Goal: Task Accomplishment & Management: Manage account settings

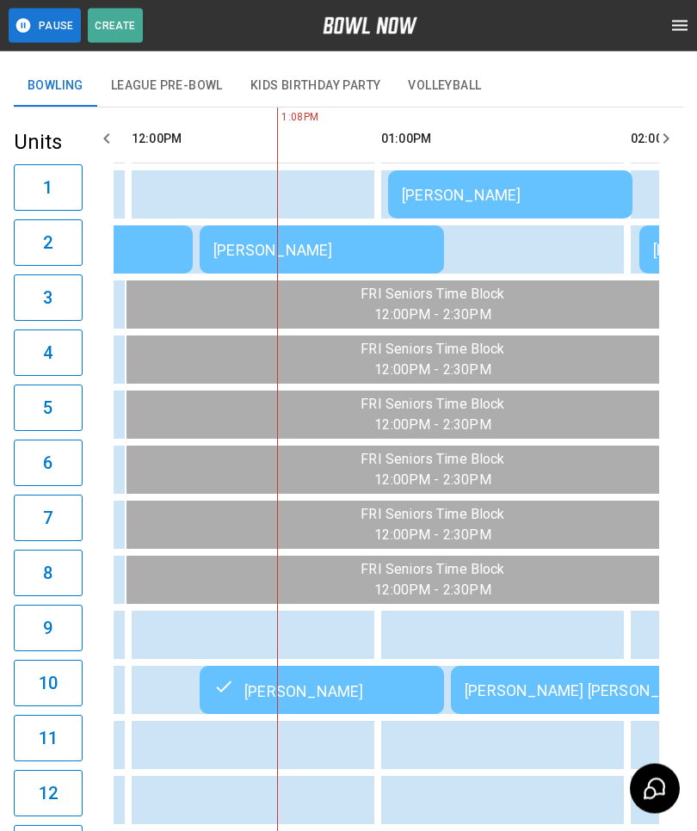
click at [147, 73] on button "League Pre-Bowl" at bounding box center [166, 86] width 139 height 41
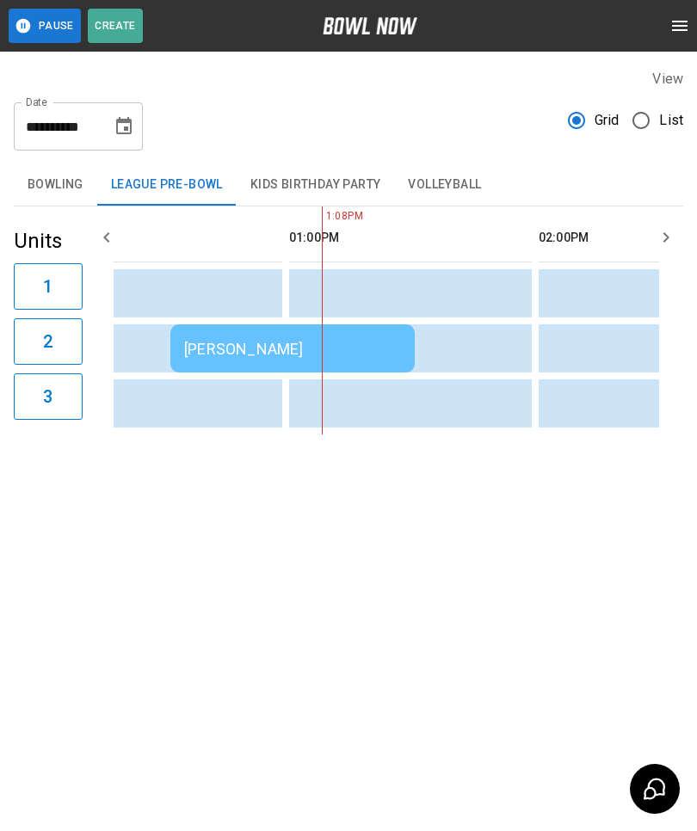
click at [290, 341] on div "[PERSON_NAME]" at bounding box center [292, 349] width 217 height 18
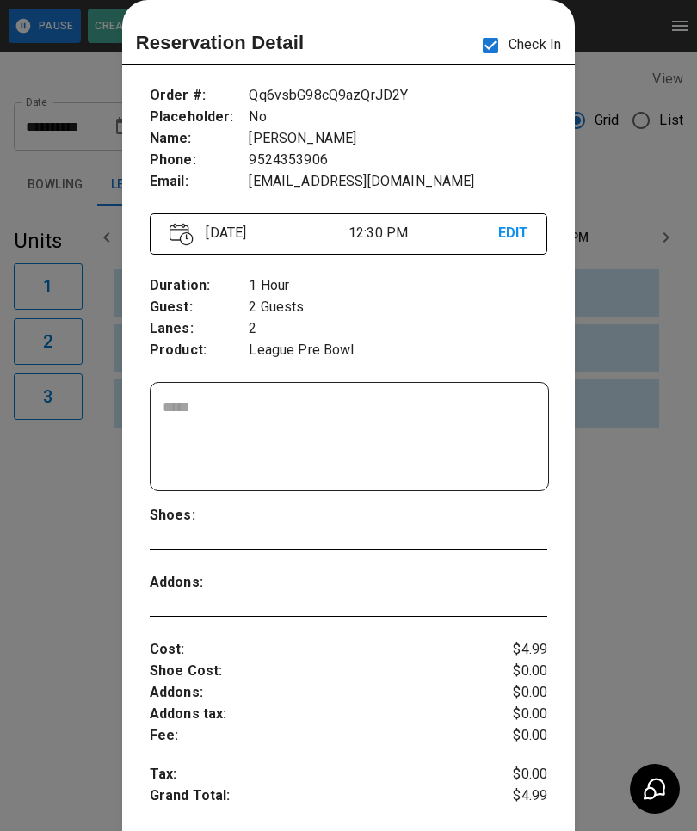
click at [104, 624] on div at bounding box center [348, 415] width 697 height 831
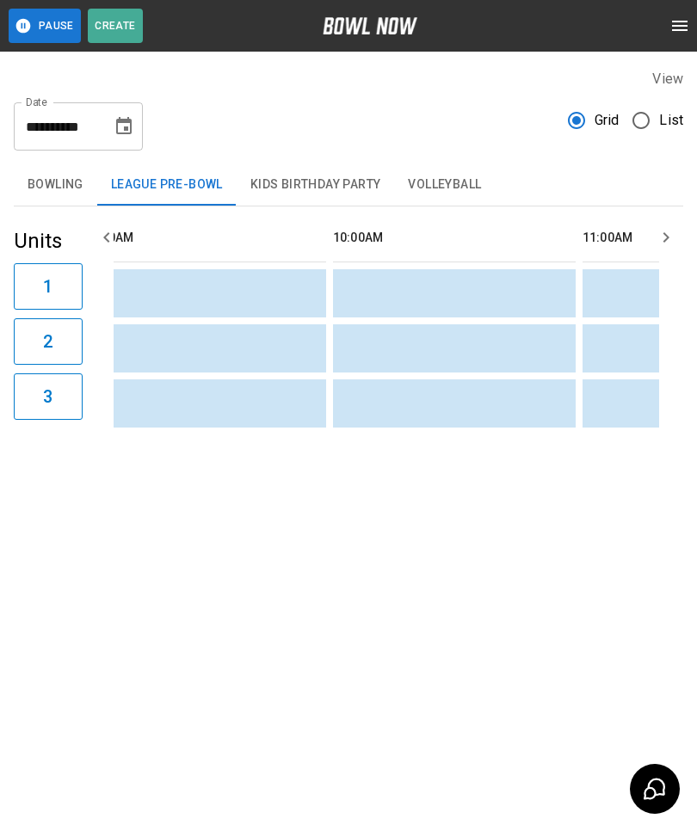
click at [60, 174] on button "Bowling" at bounding box center [55, 184] width 83 height 41
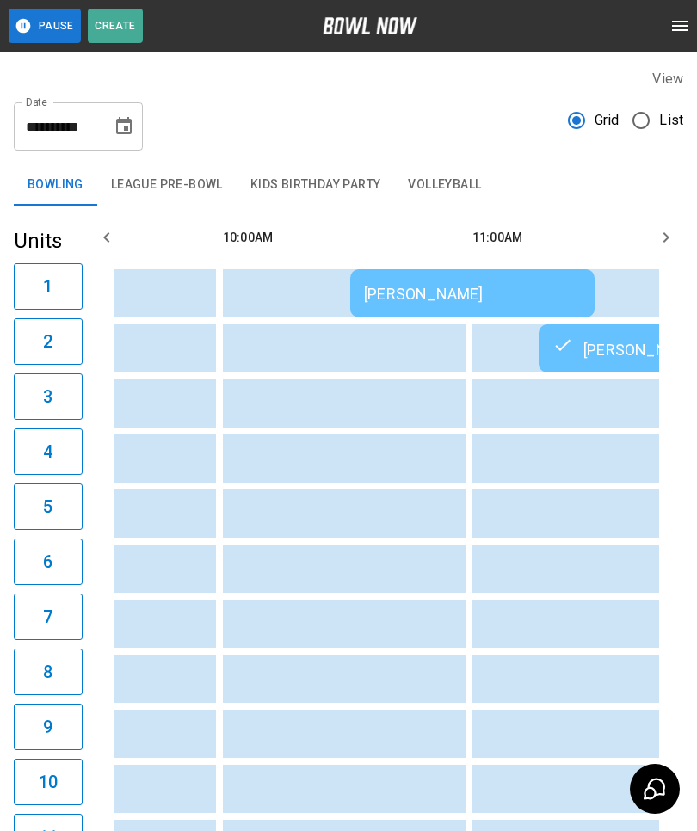
click at [379, 303] on td "[PERSON_NAME]" at bounding box center [472, 293] width 244 height 48
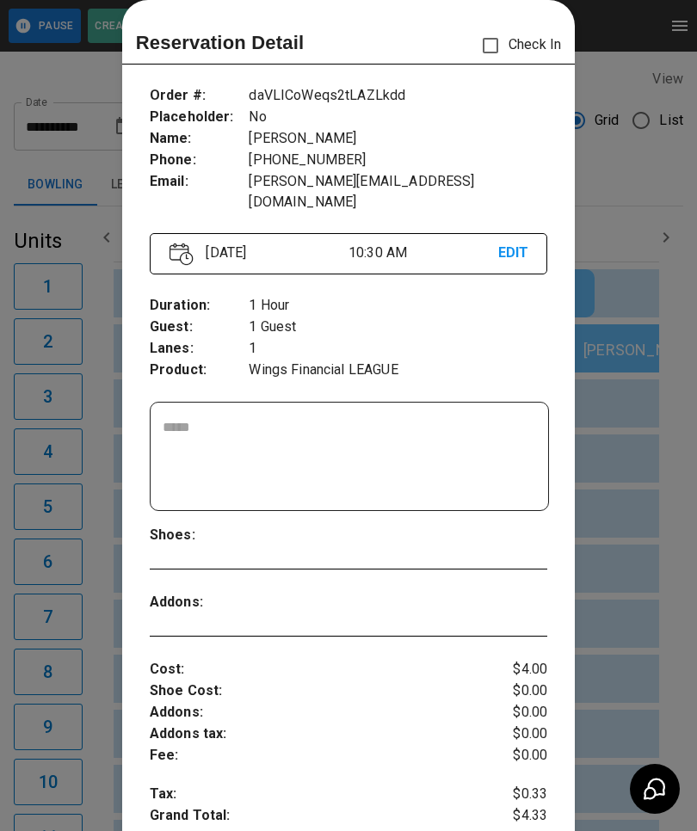
click at [88, 352] on div at bounding box center [348, 415] width 697 height 831
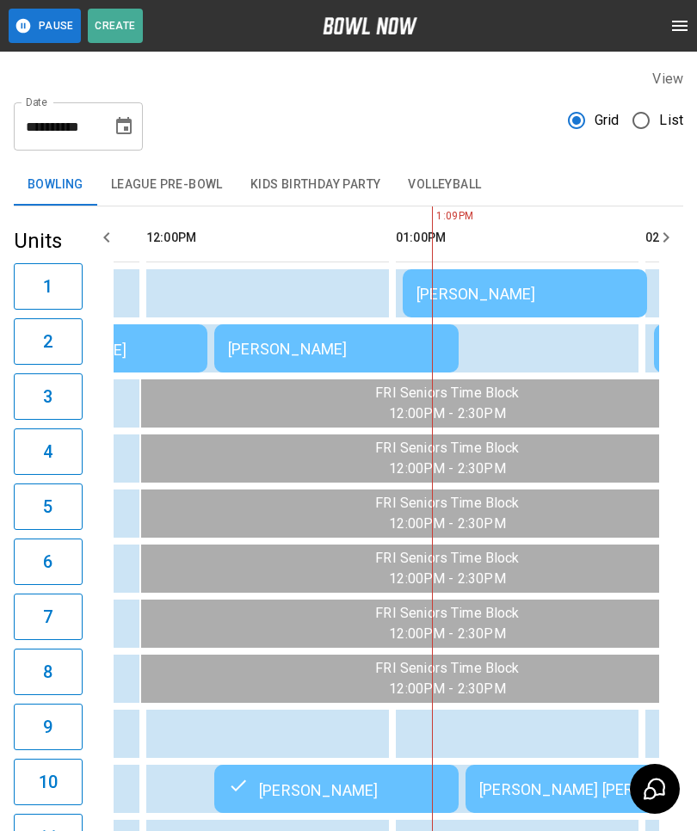
click at [294, 351] on div "[PERSON_NAME]" at bounding box center [336, 349] width 217 height 18
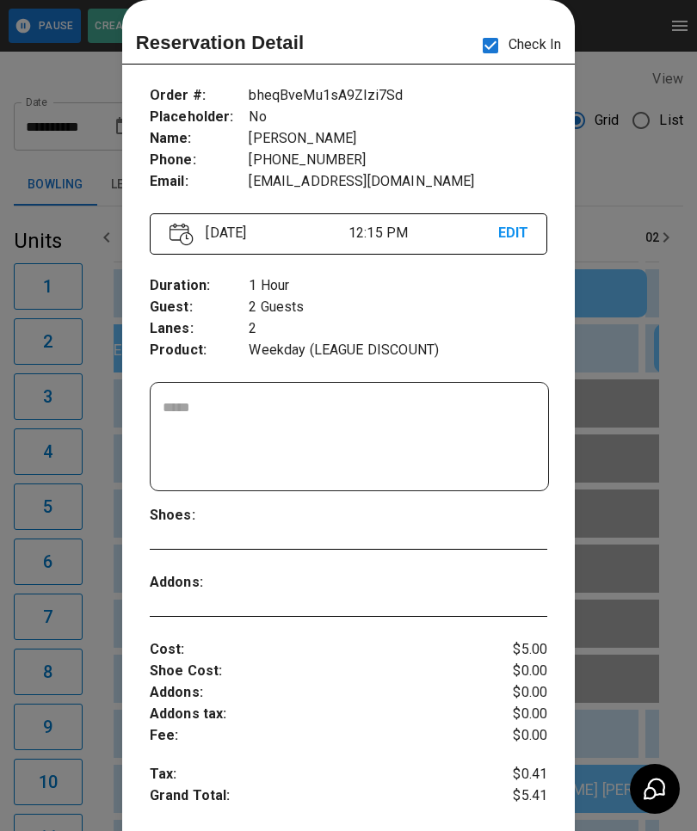
click at [105, 690] on div at bounding box center [348, 415] width 697 height 831
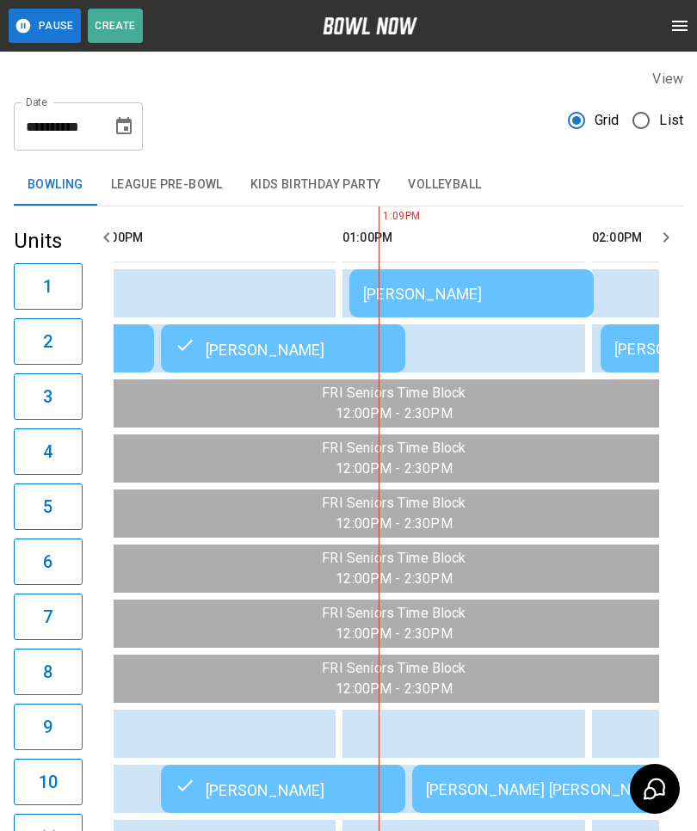
click at [449, 279] on td "[PERSON_NAME]" at bounding box center [471, 293] width 244 height 48
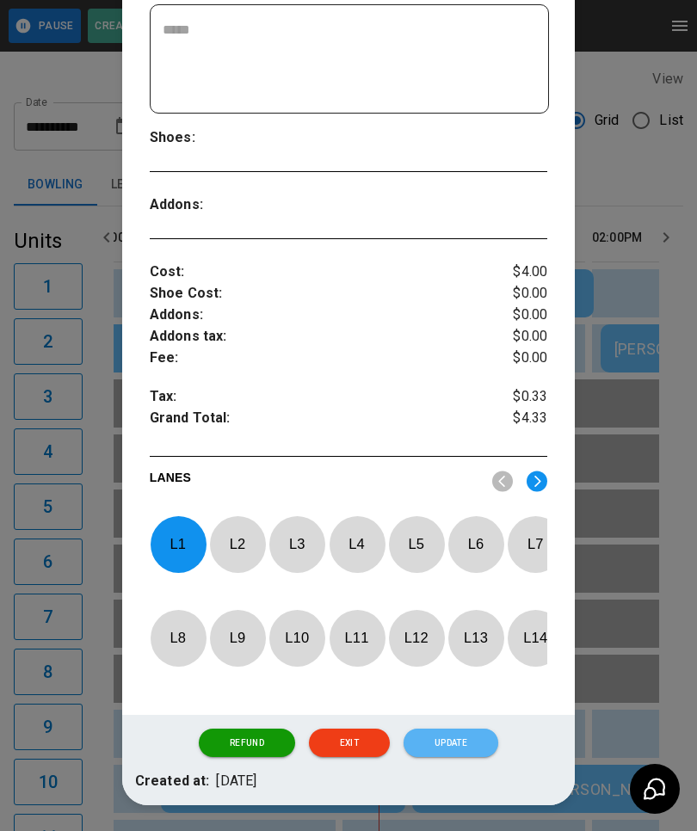
click at [458, 739] on button "Update" at bounding box center [451, 743] width 95 height 29
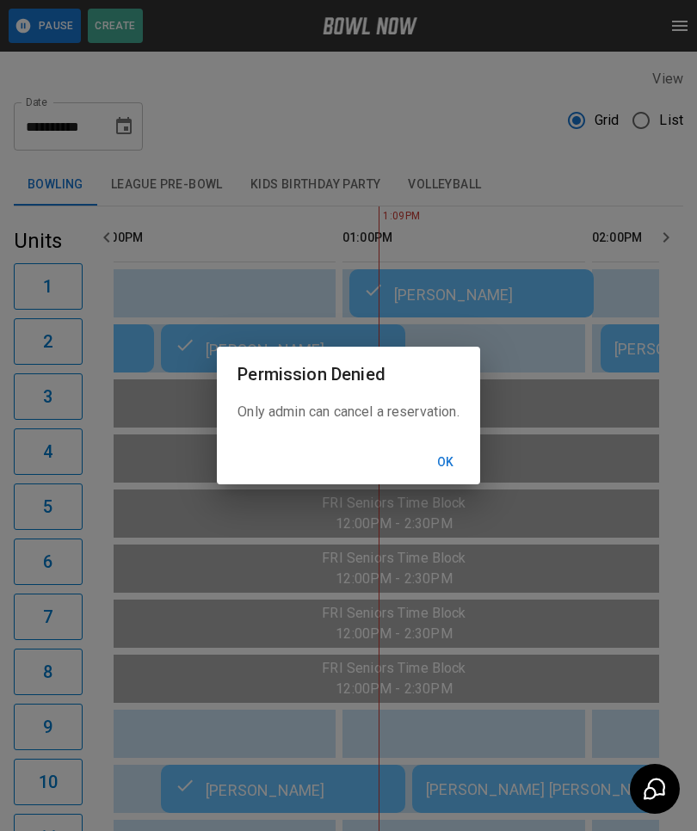
click at [455, 478] on button "Ok" at bounding box center [445, 463] width 55 height 32
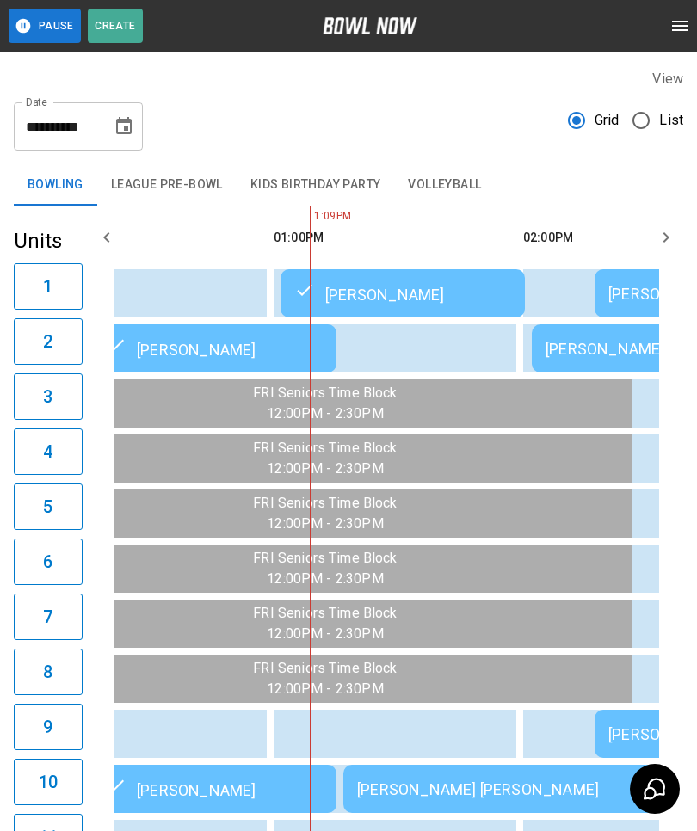
scroll to position [0, 834]
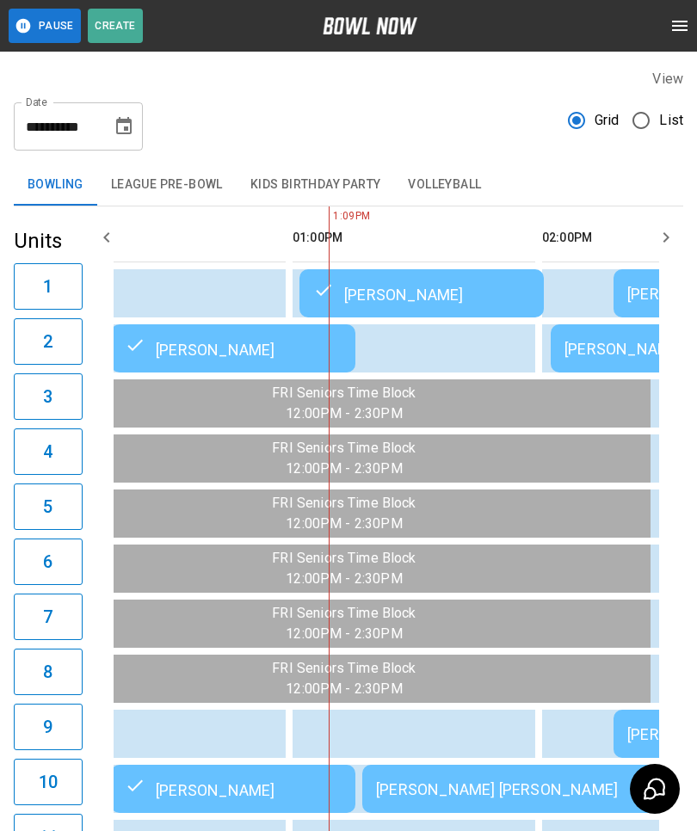
click at [473, 309] on td "[PERSON_NAME]" at bounding box center [421, 293] width 244 height 48
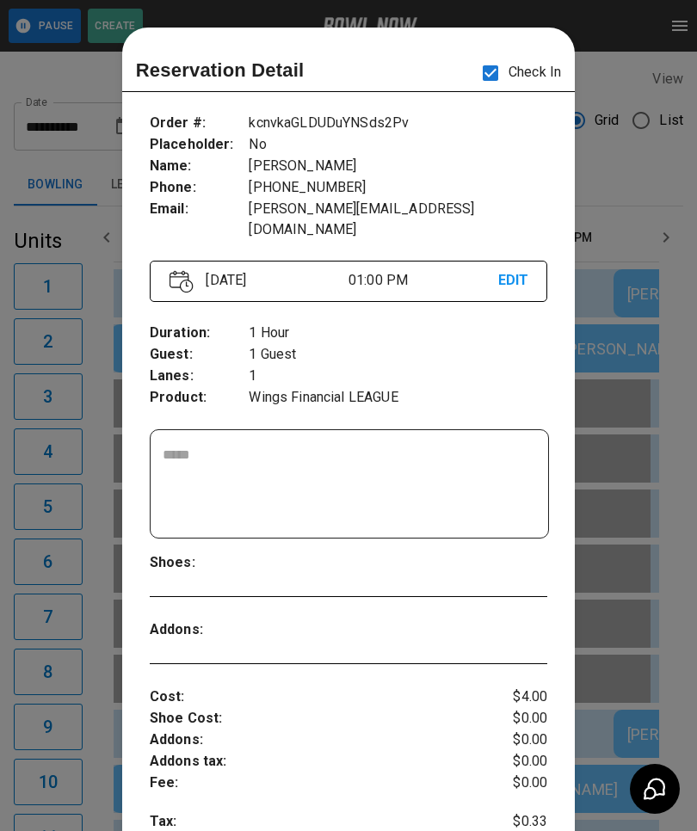
scroll to position [28, 0]
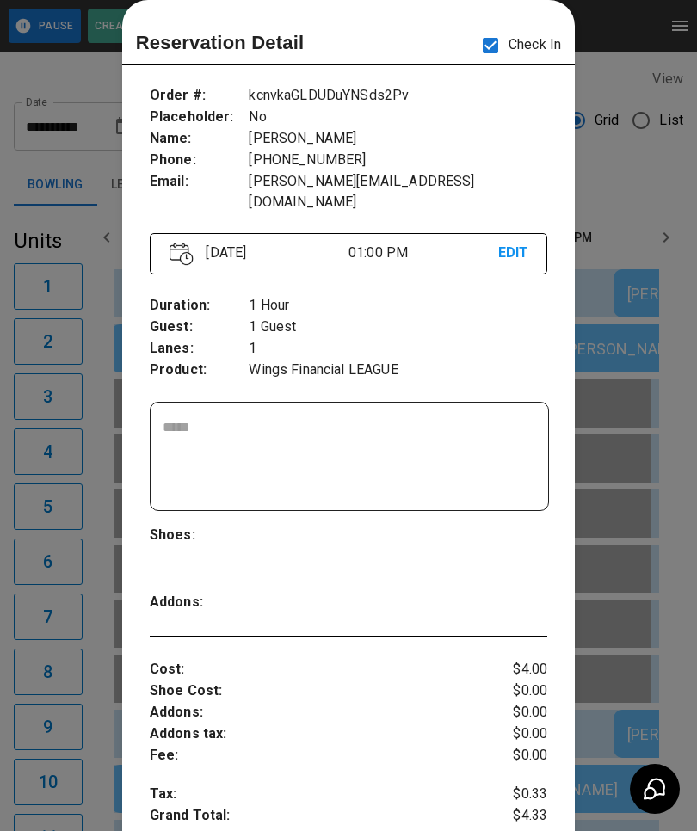
click at [597, 594] on div at bounding box center [348, 415] width 697 height 831
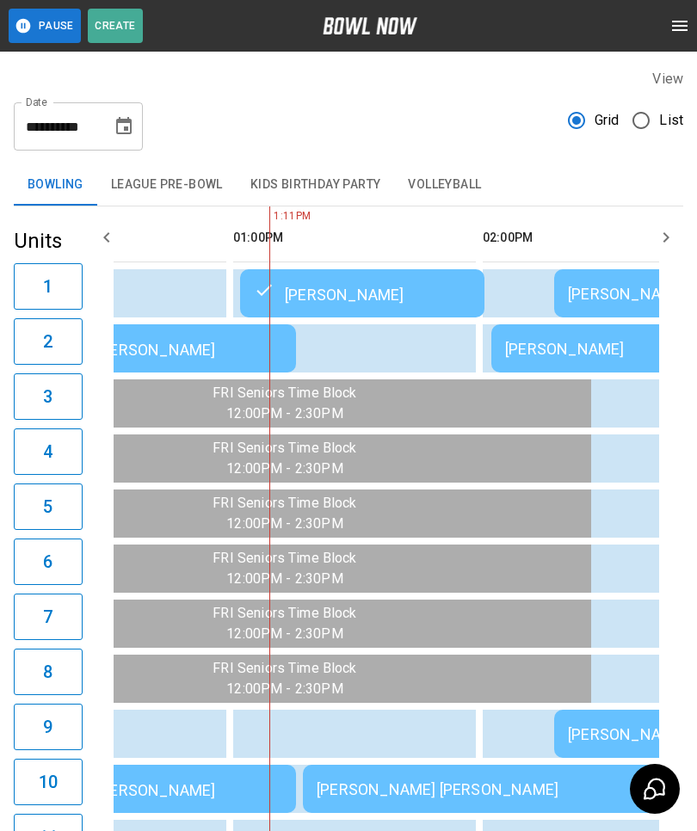
scroll to position [0, 893]
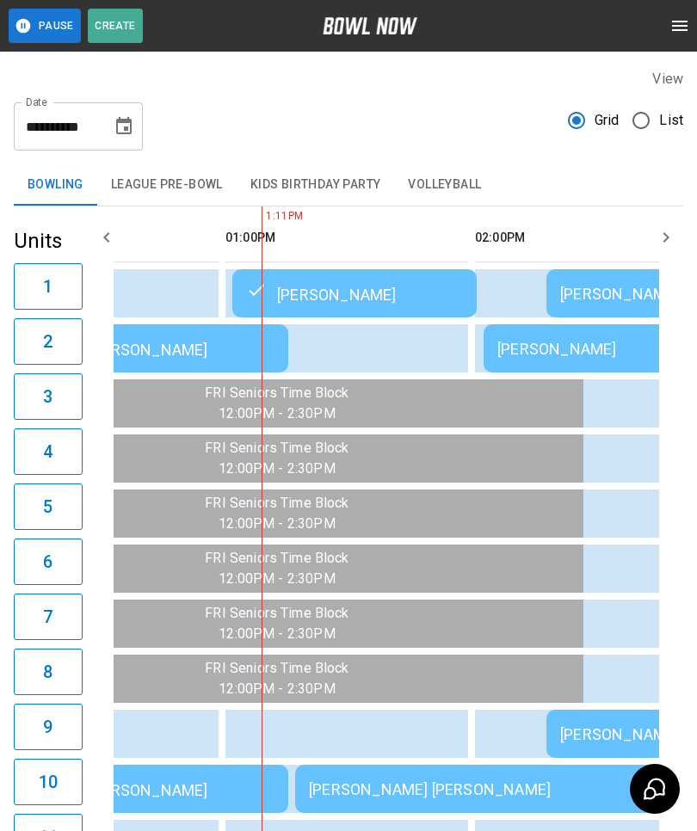
click at [348, 795] on div "[PERSON_NAME] [PERSON_NAME]" at bounding box center [543, 789] width 468 height 18
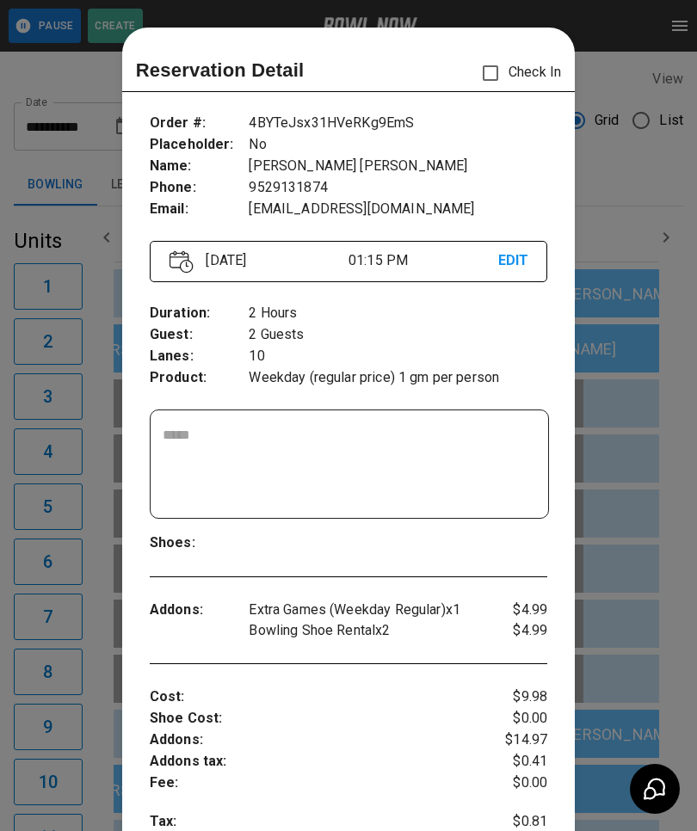
scroll to position [28, 0]
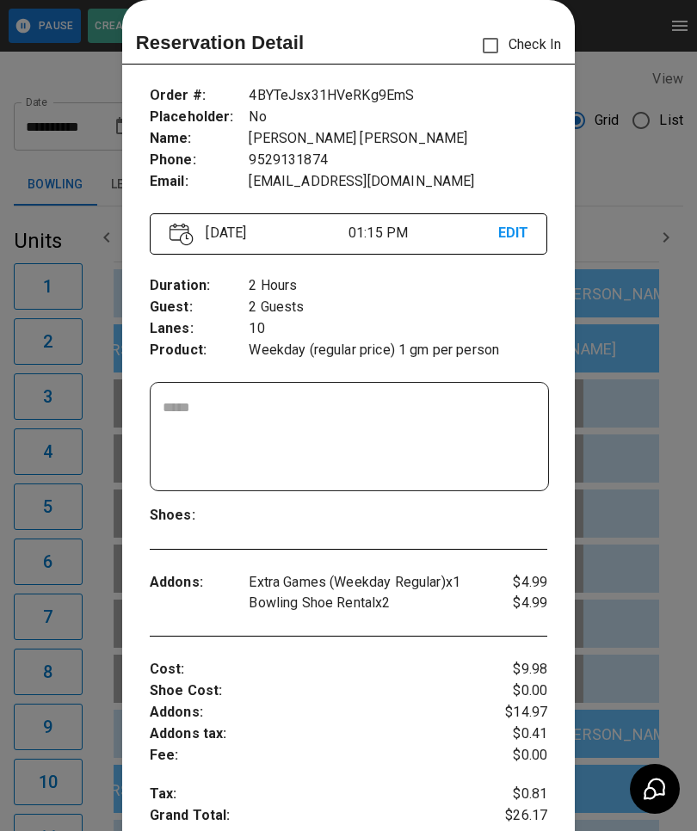
click at [632, 496] on div at bounding box center [348, 415] width 697 height 831
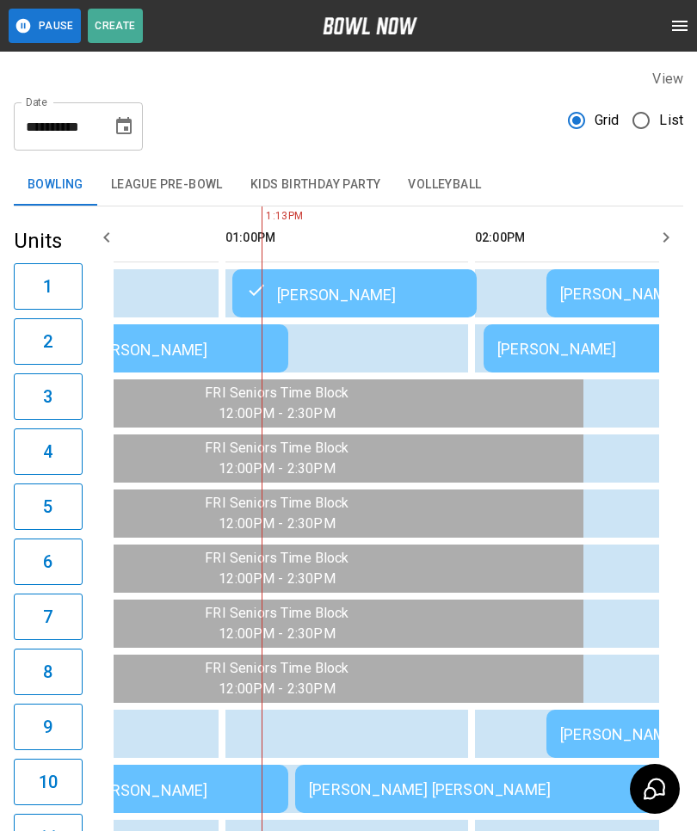
click at [464, 780] on td "[PERSON_NAME] [PERSON_NAME]" at bounding box center [543, 789] width 496 height 48
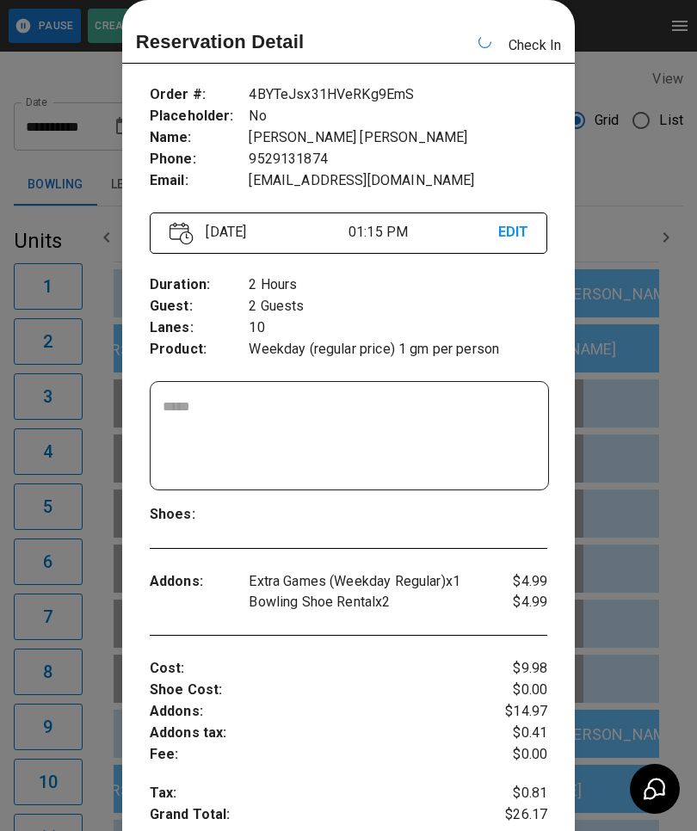
click at [618, 126] on div at bounding box center [348, 415] width 697 height 831
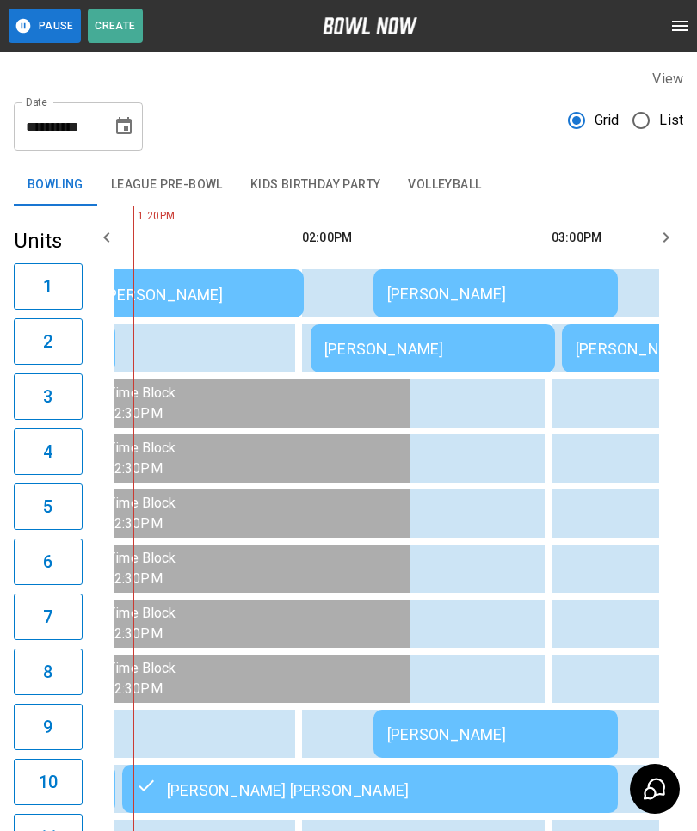
scroll to position [0, 1072]
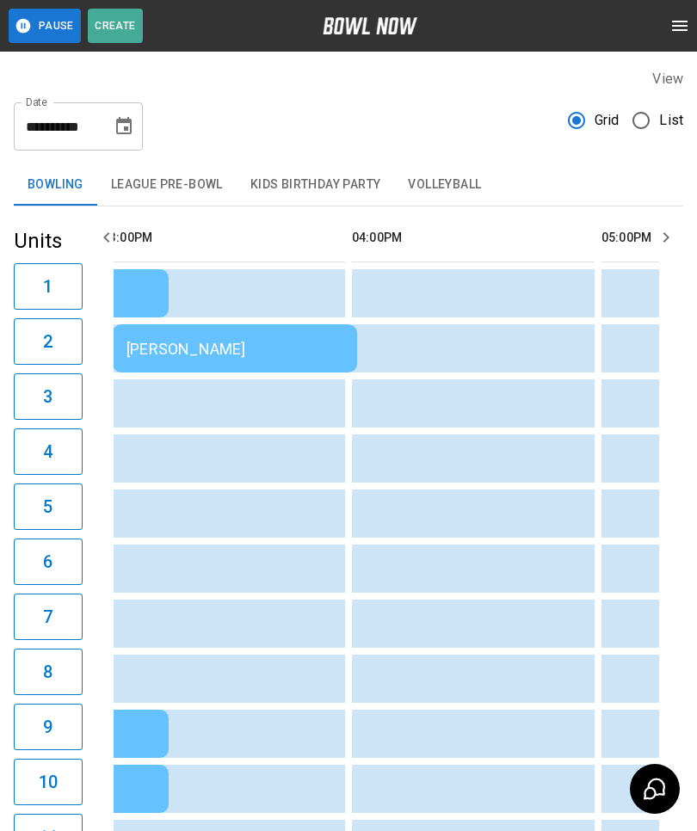
click at [601, 408] on td "sticky table" at bounding box center [580, 403] width 56 height 48
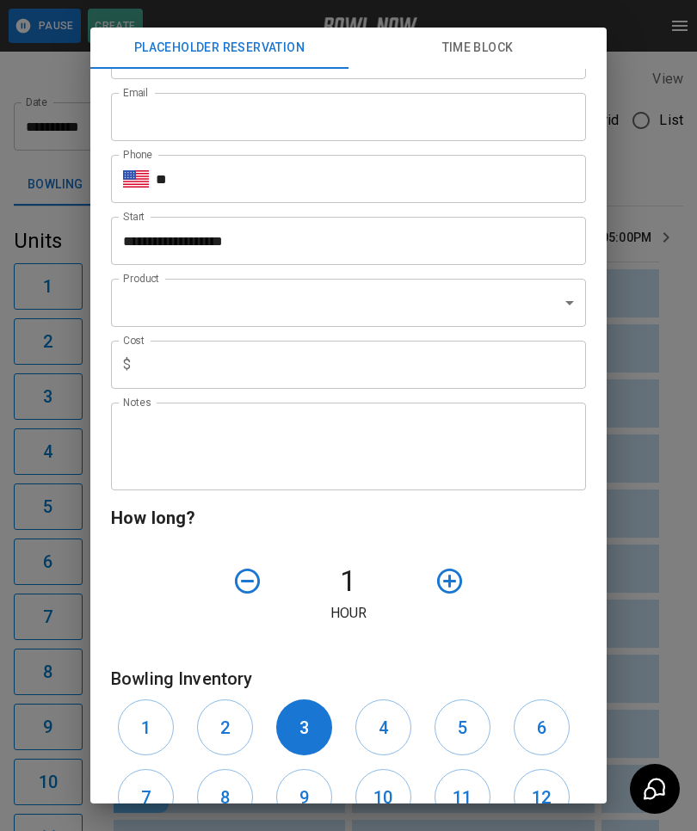
click at [638, 505] on div "**********" at bounding box center [348, 415] width 697 height 831
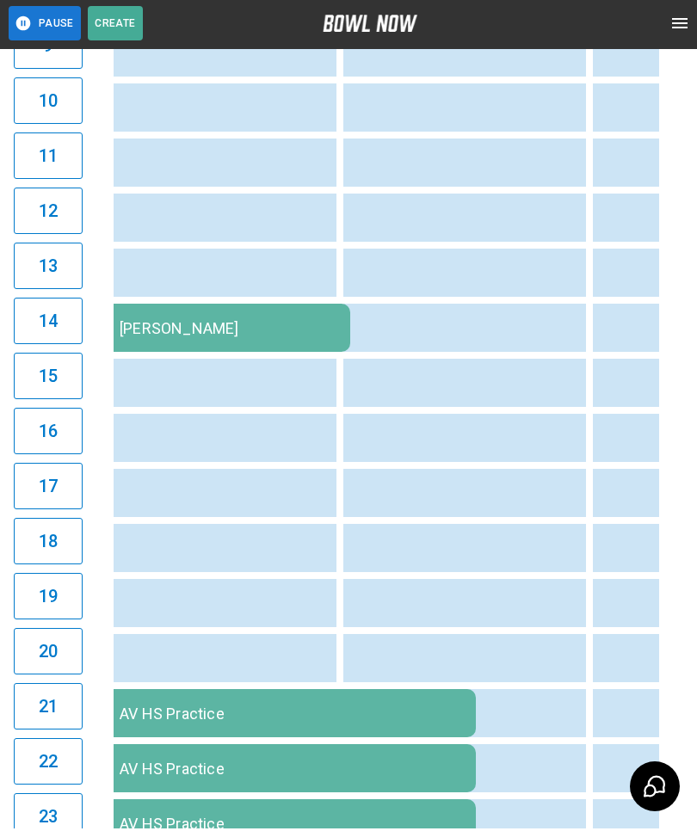
click at [625, 320] on td "sticky table" at bounding box center [636, 330] width 56 height 48
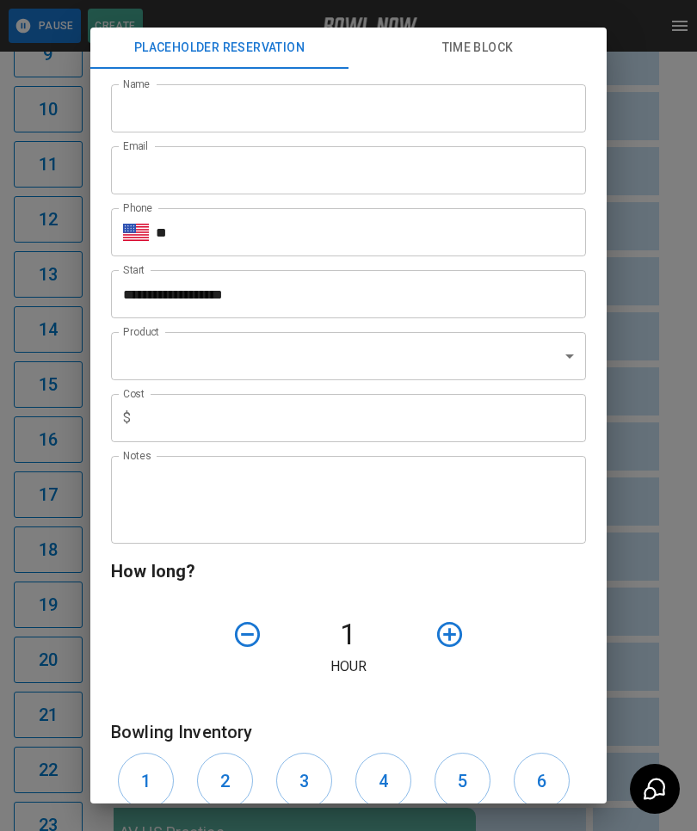
click at [654, 517] on div "**********" at bounding box center [348, 415] width 697 height 831
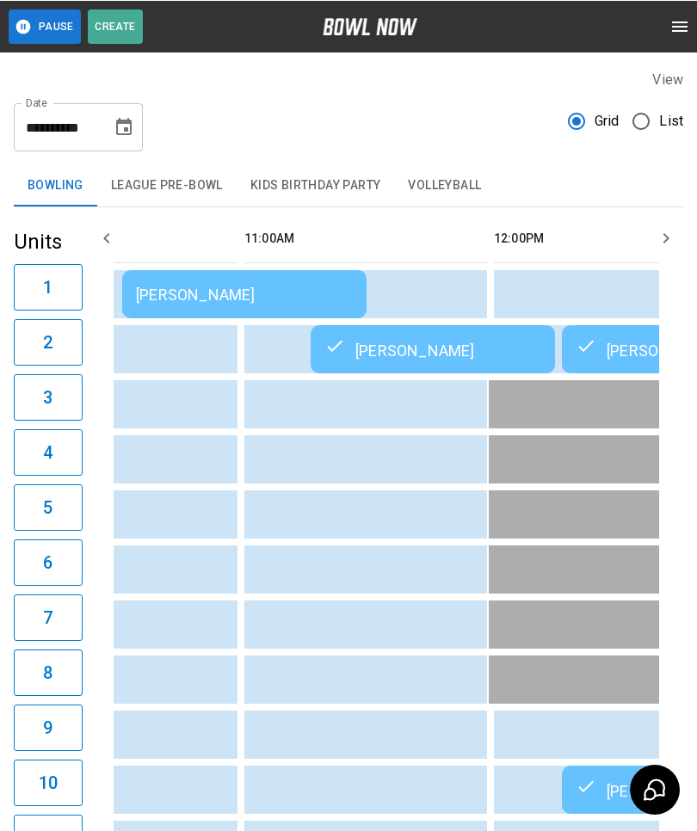
click at [147, 182] on button "League Pre-Bowl" at bounding box center [166, 184] width 139 height 41
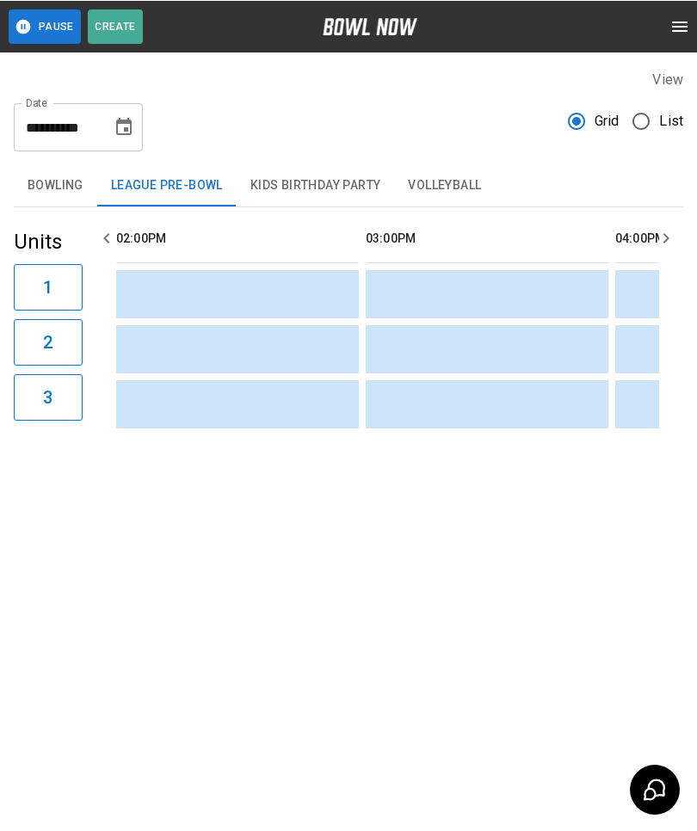
click at [262, 180] on button "Kids Birthday Party" at bounding box center [316, 184] width 158 height 41
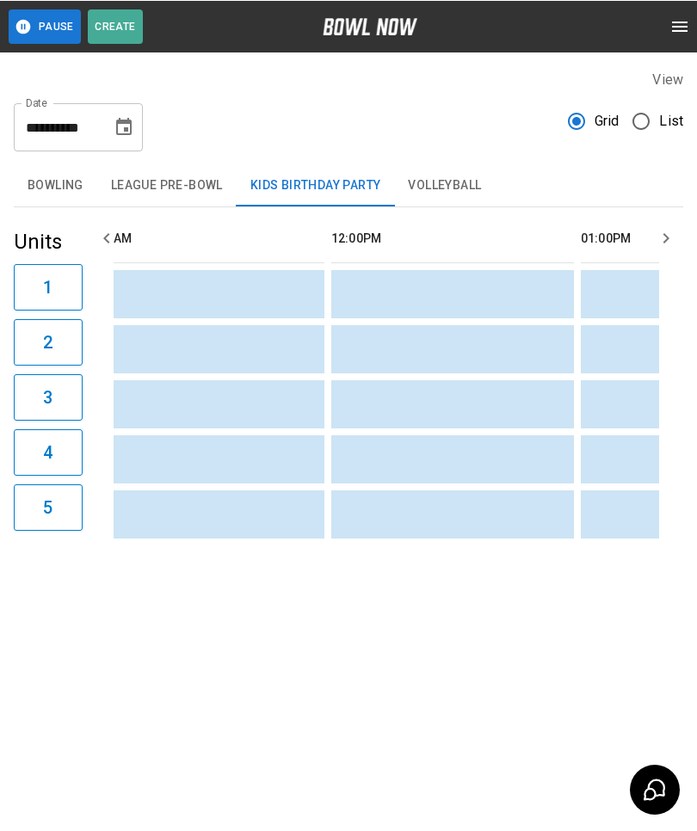
click at [51, 186] on button "Bowling" at bounding box center [55, 184] width 83 height 41
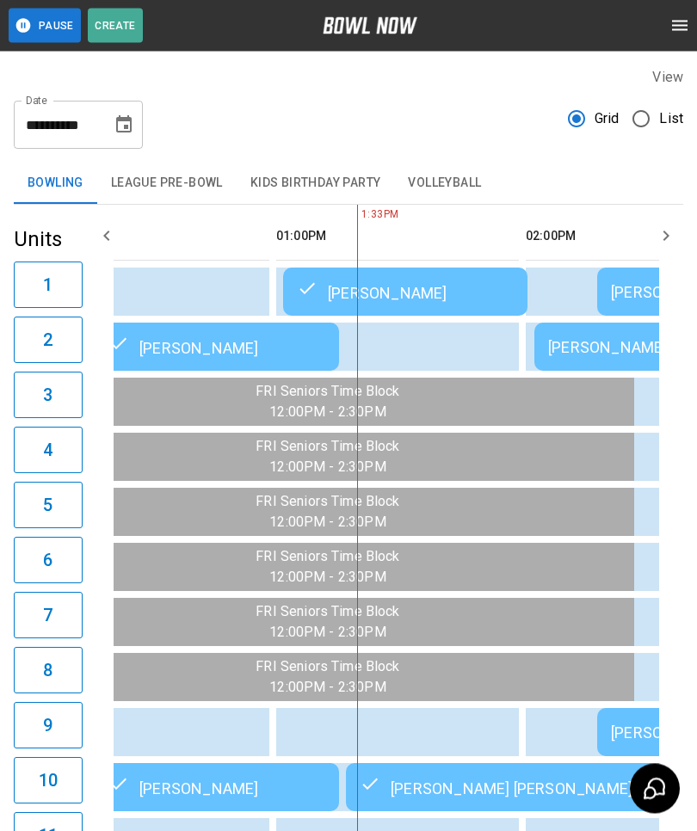
scroll to position [0, 801]
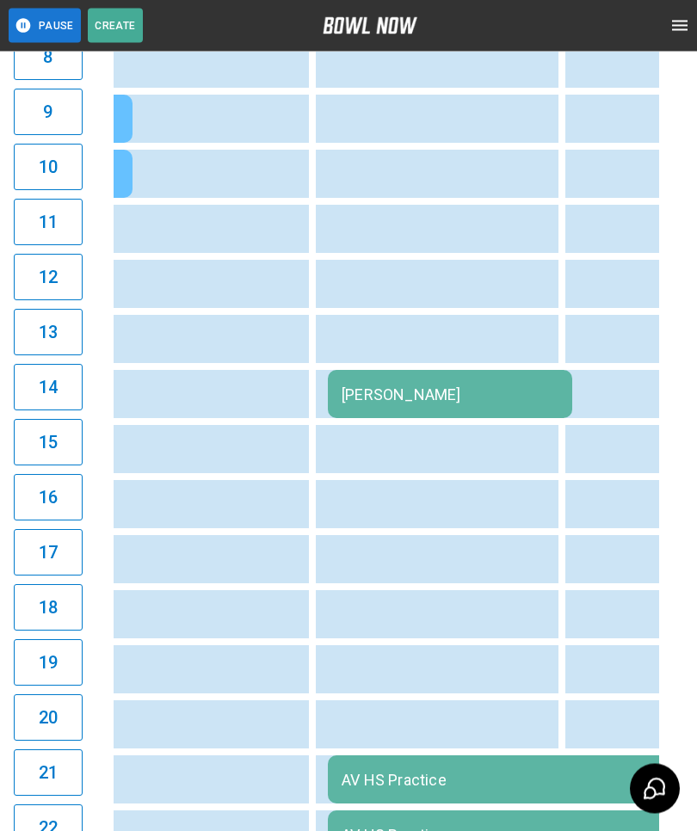
click at [428, 391] on div "[PERSON_NAME]" at bounding box center [450, 395] width 217 height 18
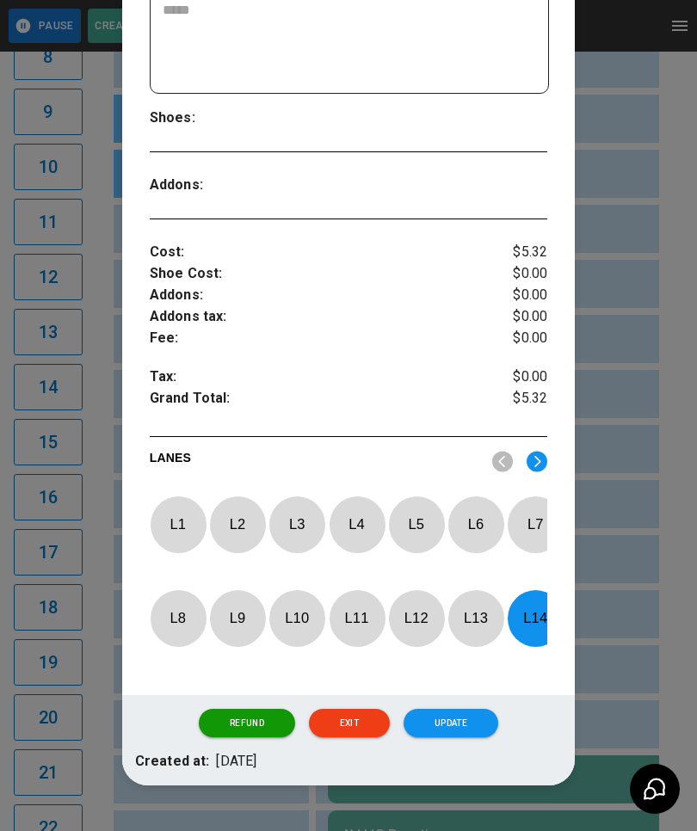
click at [227, 738] on button "Refund" at bounding box center [247, 723] width 96 height 29
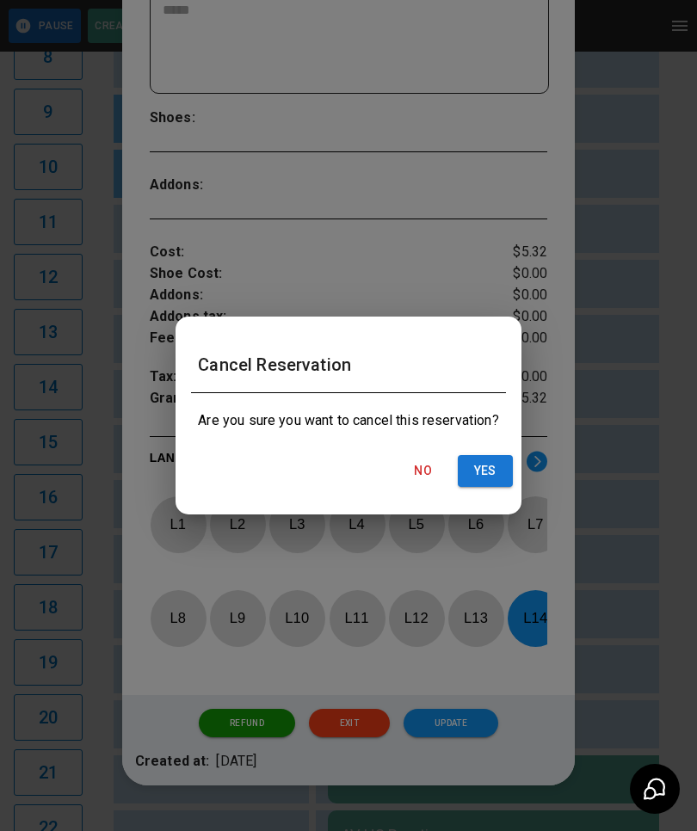
click at [482, 487] on button "Yes" at bounding box center [485, 471] width 55 height 32
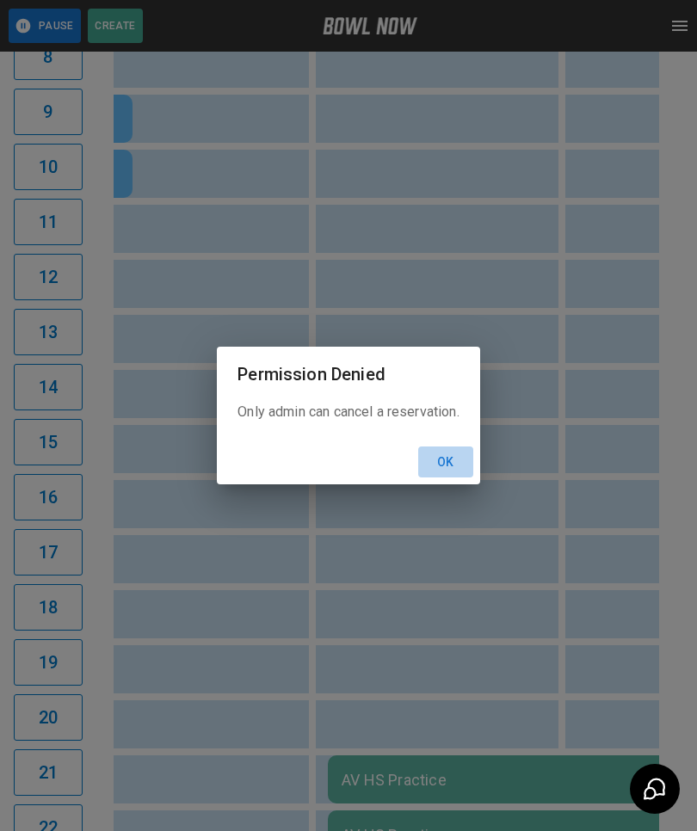
click at [448, 478] on button "Ok" at bounding box center [445, 463] width 55 height 32
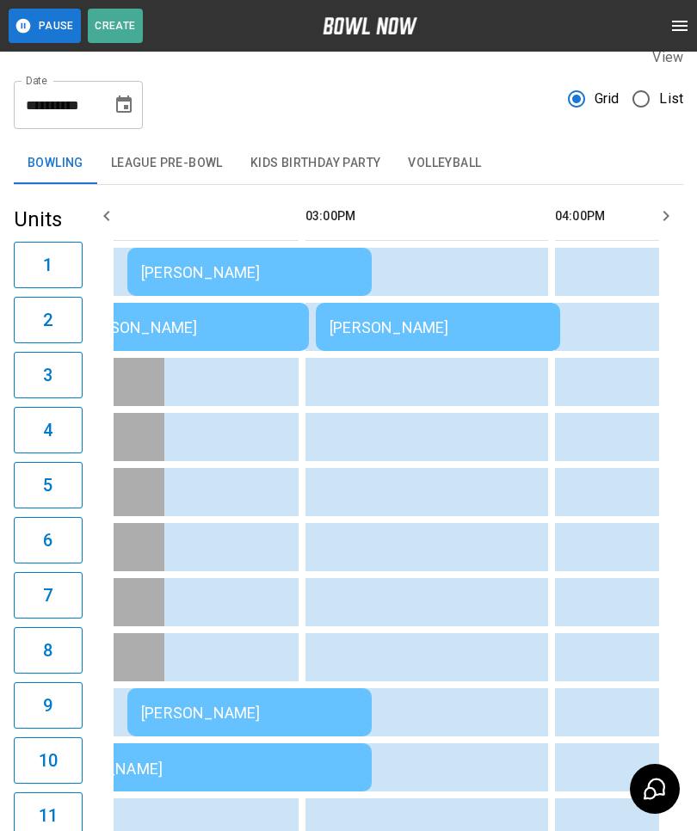
scroll to position [0, 1312]
click at [373, 330] on div "[PERSON_NAME]" at bounding box center [438, 327] width 217 height 18
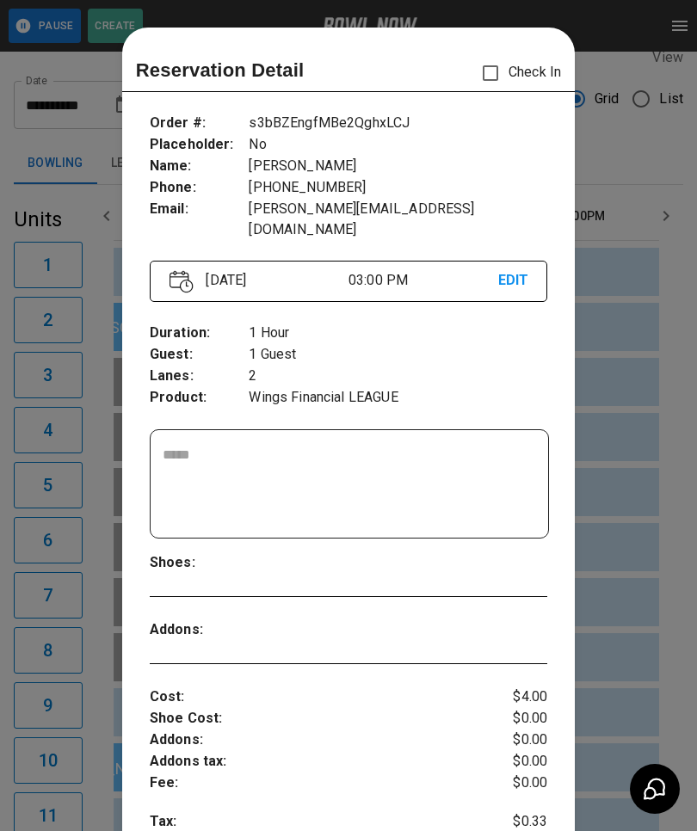
scroll to position [28, 0]
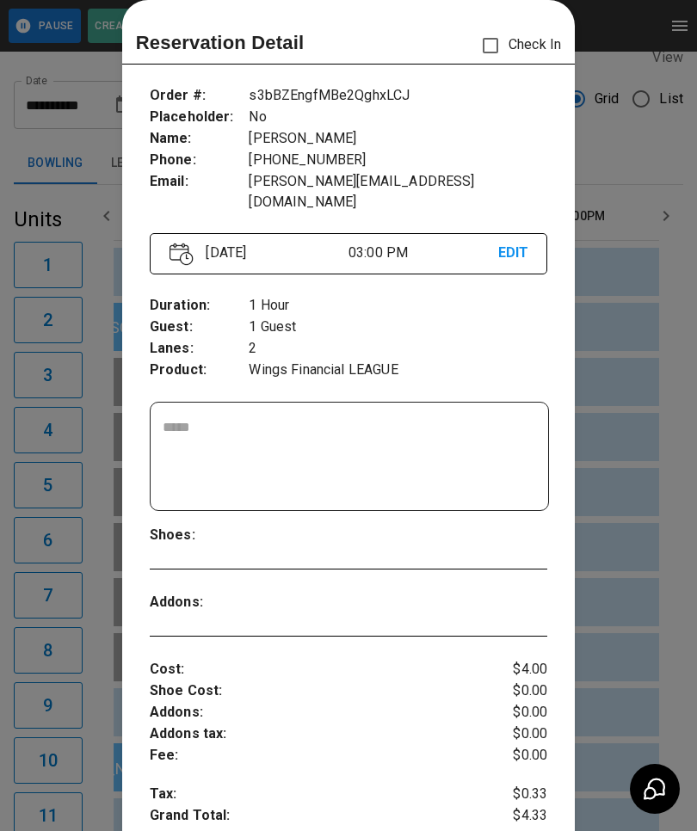
click at [53, 342] on div at bounding box center [348, 415] width 697 height 831
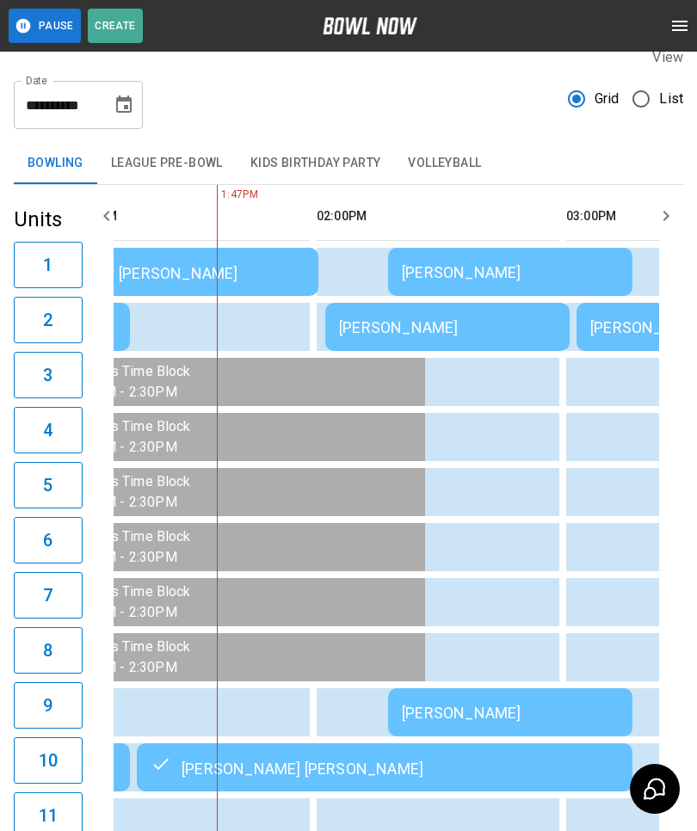
scroll to position [0, 998]
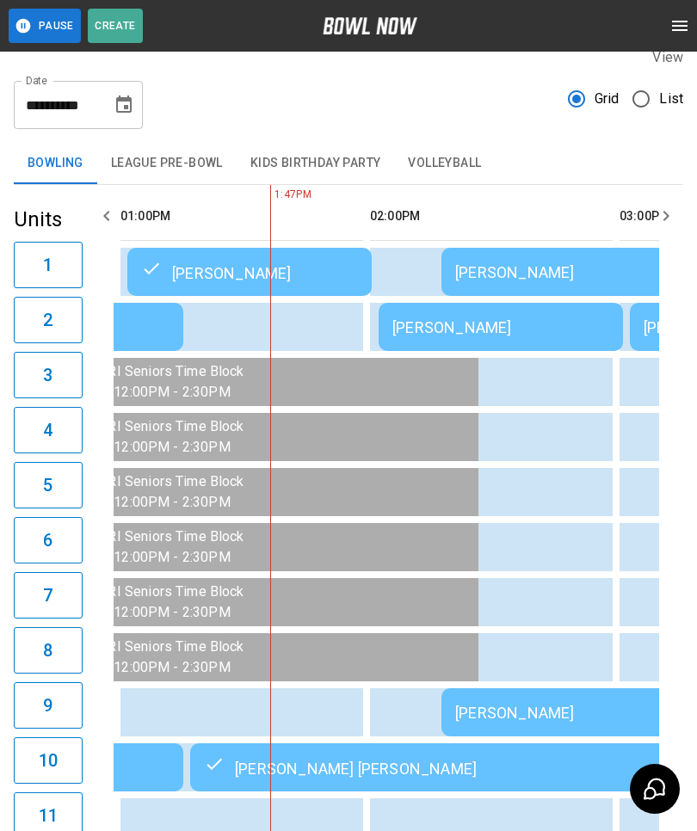
click at [436, 326] on div "[PERSON_NAME]" at bounding box center [500, 327] width 217 height 18
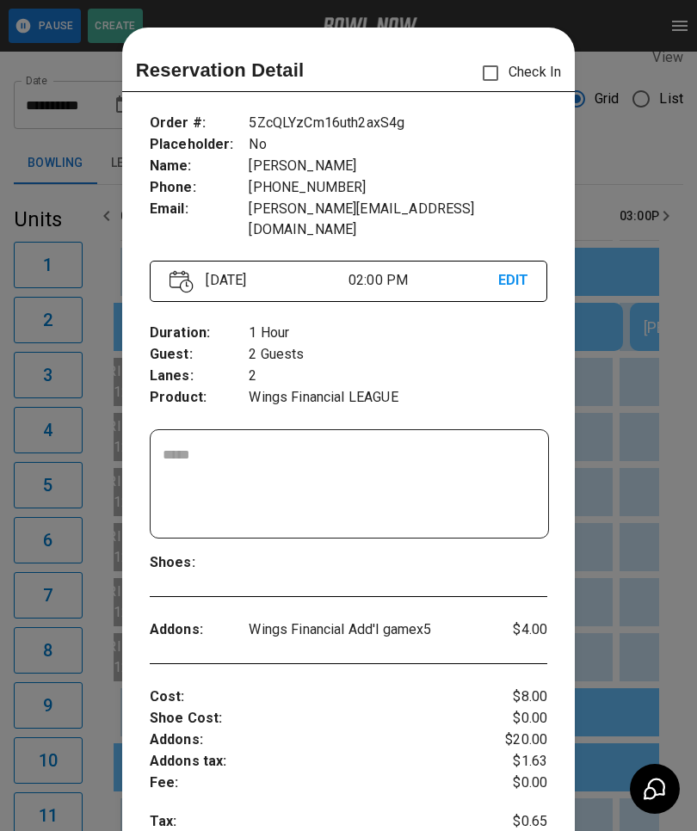
scroll to position [28, 0]
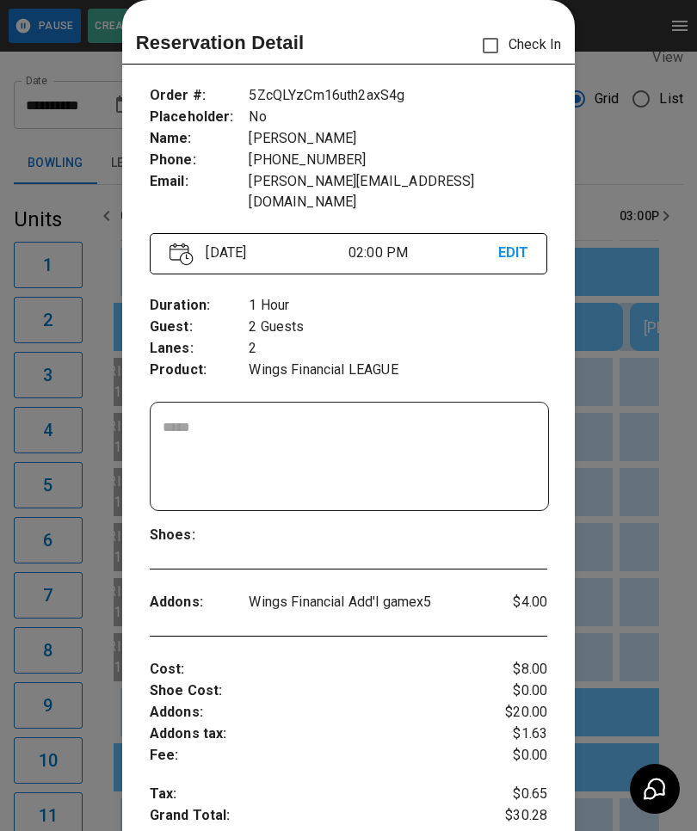
click at [610, 501] on div at bounding box center [348, 415] width 697 height 831
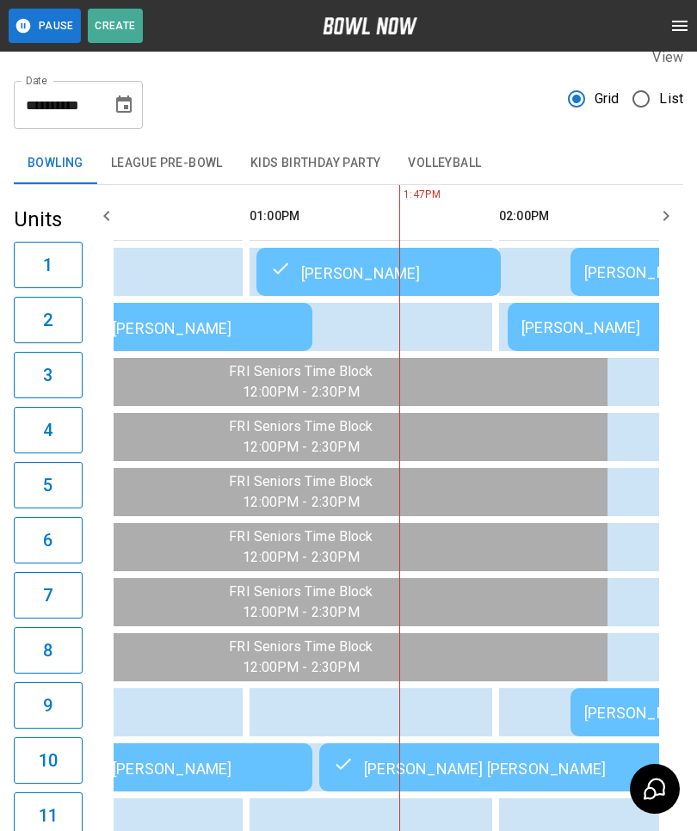
scroll to position [0, 869]
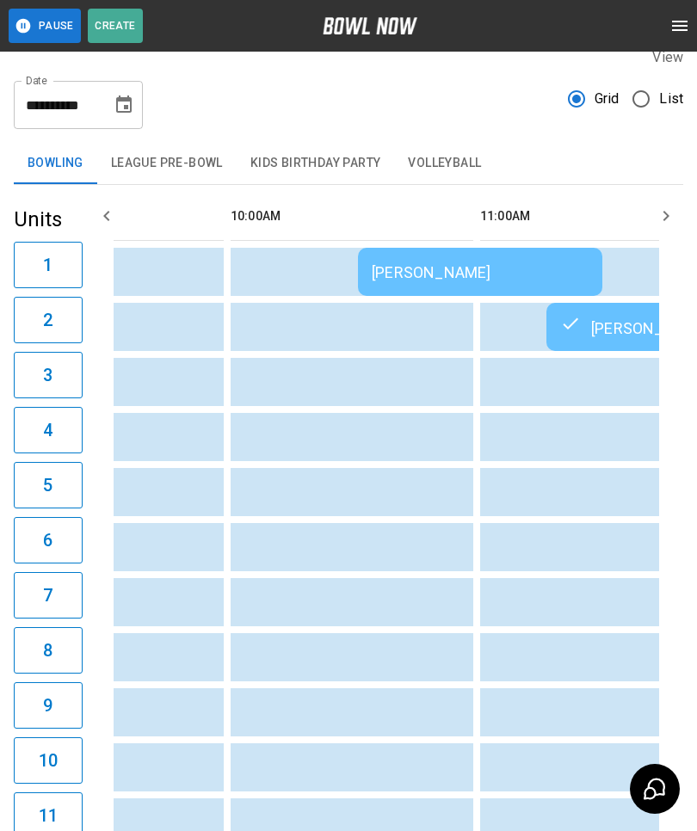
click at [389, 273] on div "[PERSON_NAME]" at bounding box center [480, 272] width 217 height 18
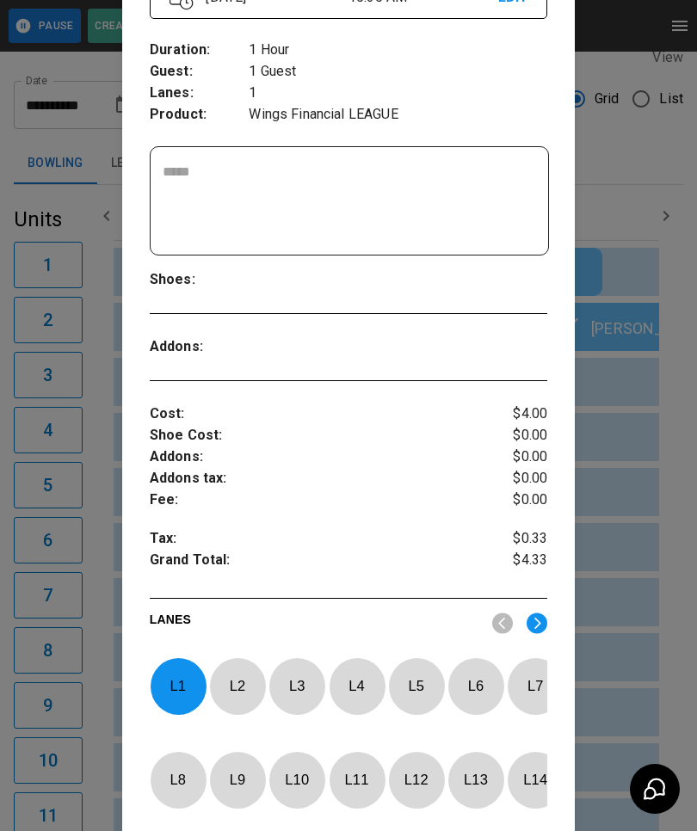
scroll to position [299, 0]
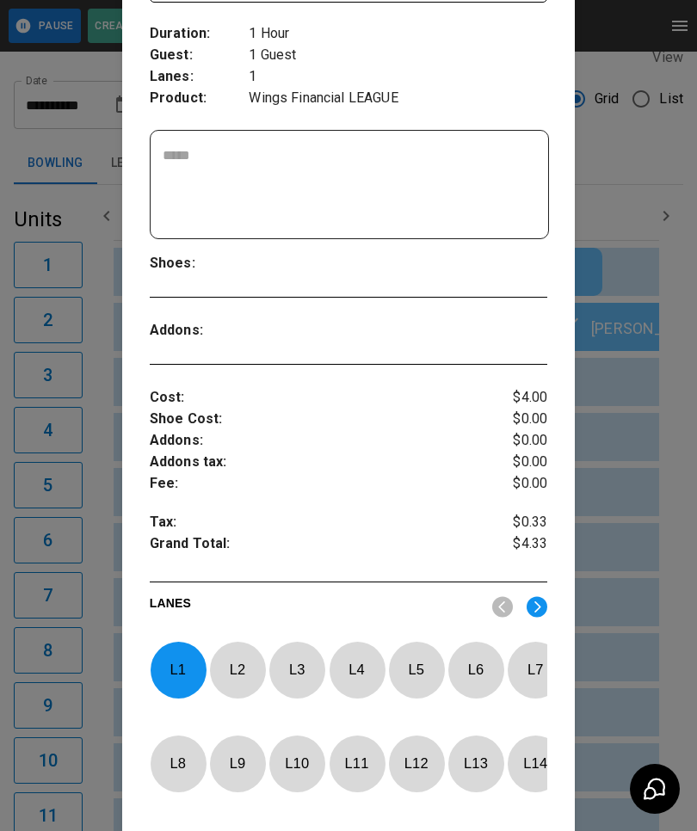
click at [637, 169] on div at bounding box center [348, 415] width 697 height 831
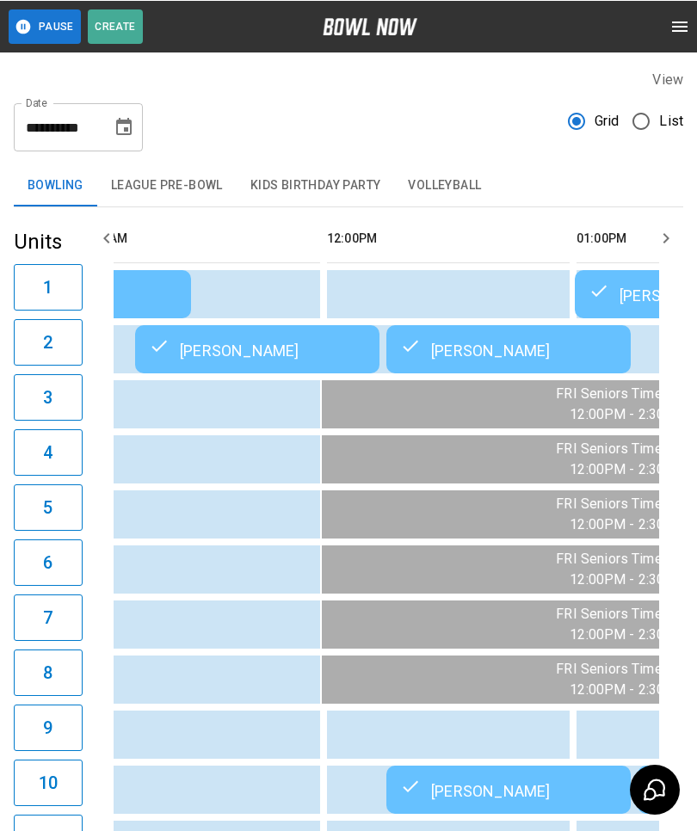
scroll to position [0, 606]
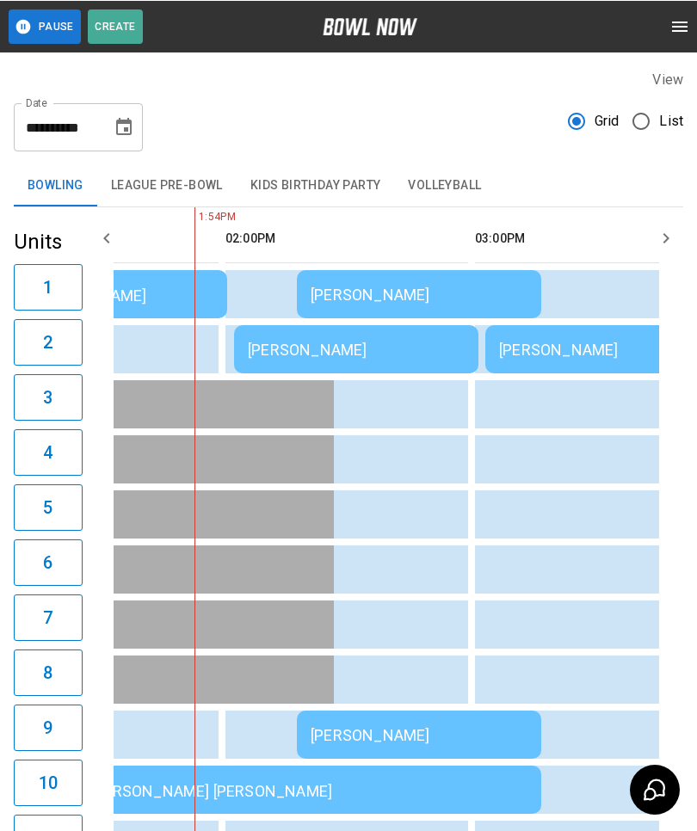
click at [296, 347] on div "[PERSON_NAME]" at bounding box center [356, 349] width 217 height 18
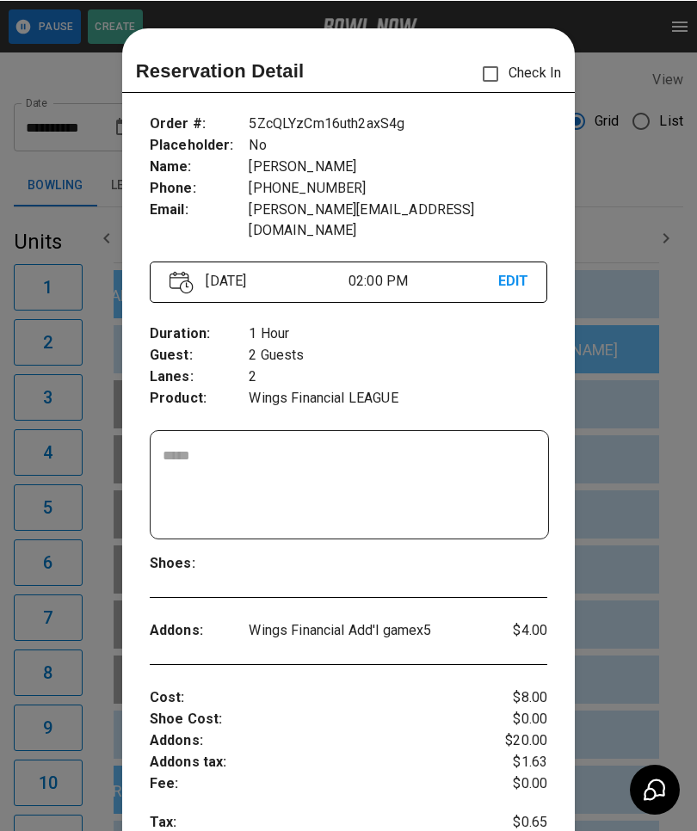
scroll to position [0, 0]
click at [62, 77] on div at bounding box center [348, 415] width 697 height 831
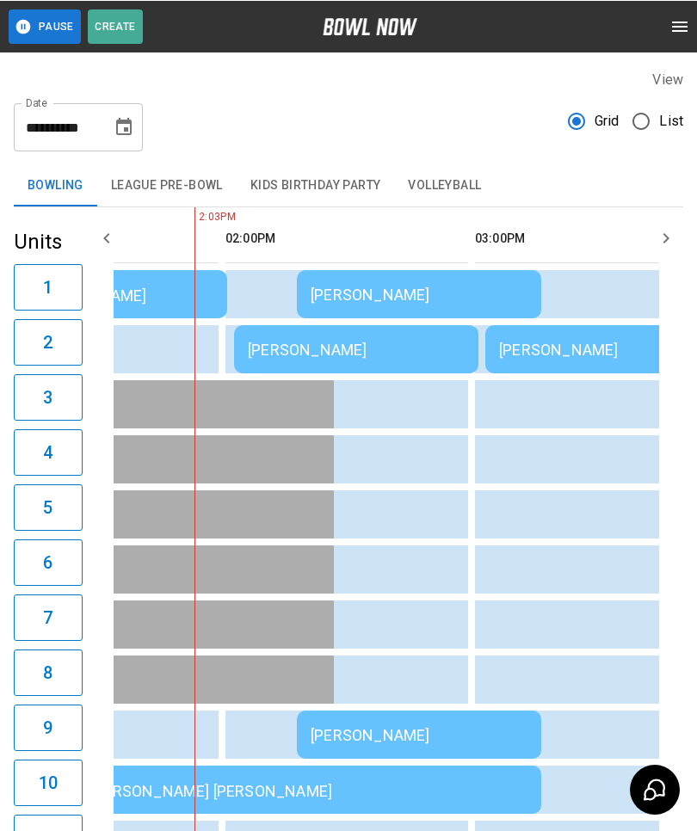
click at [387, 297] on div "[PERSON_NAME]" at bounding box center [419, 294] width 217 height 18
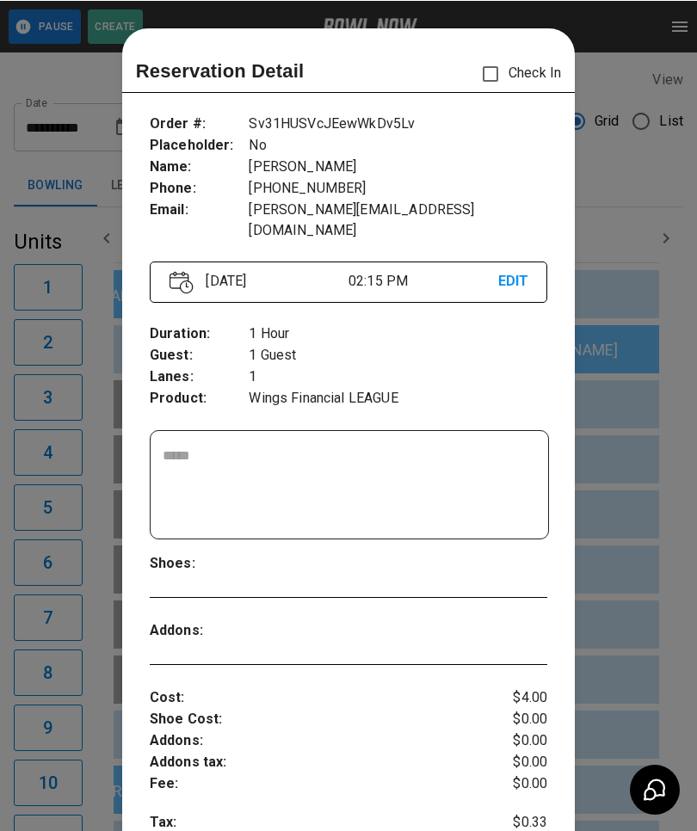
click at [83, 228] on div at bounding box center [348, 415] width 697 height 831
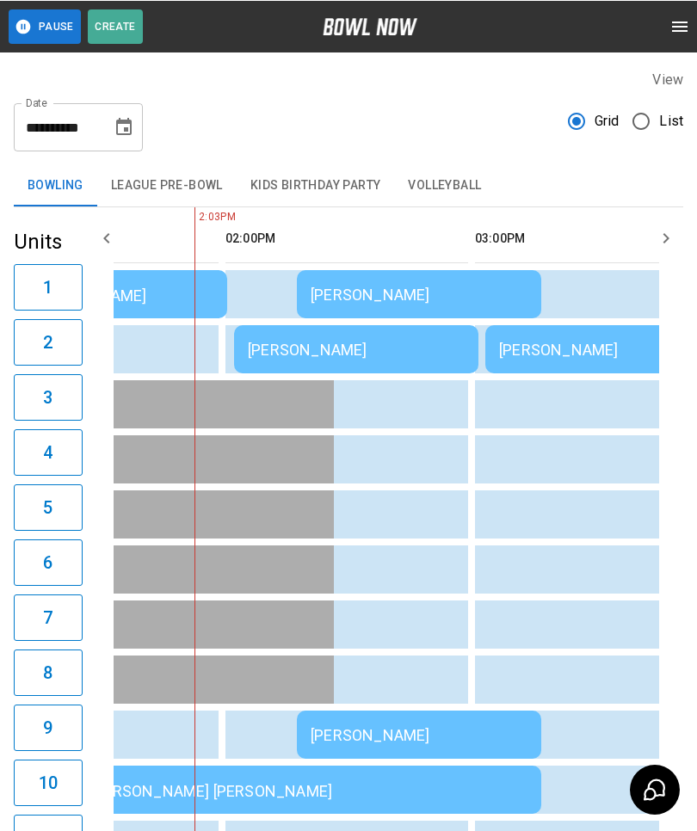
click at [304, 346] on div "[PERSON_NAME]" at bounding box center [356, 349] width 217 height 18
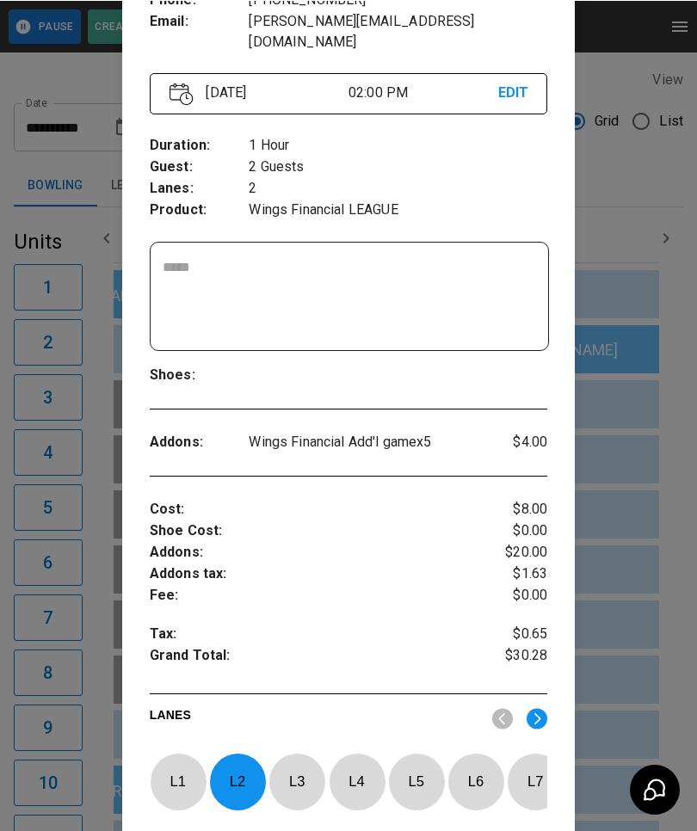
scroll to position [130, 0]
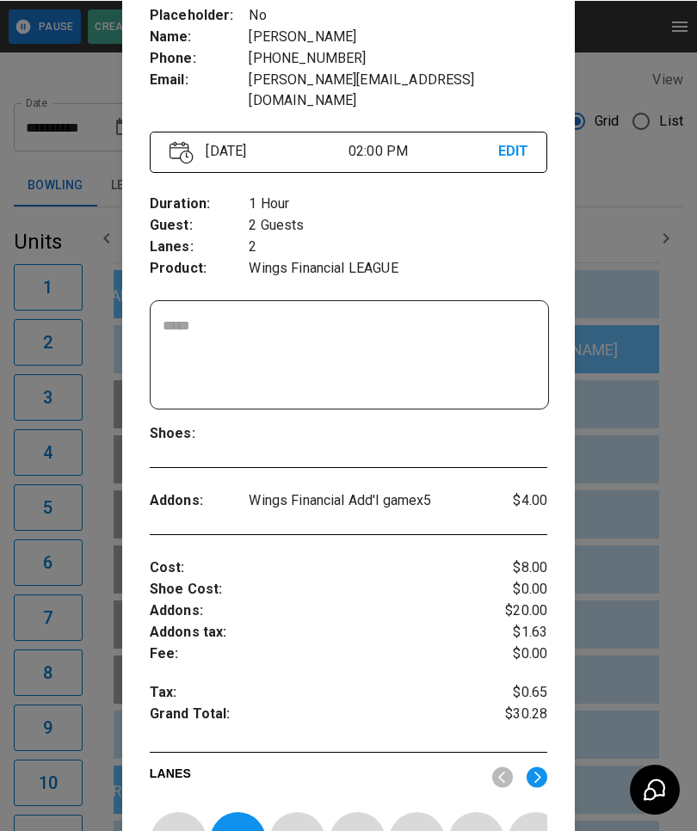
click at [88, 766] on div at bounding box center [348, 415] width 697 height 831
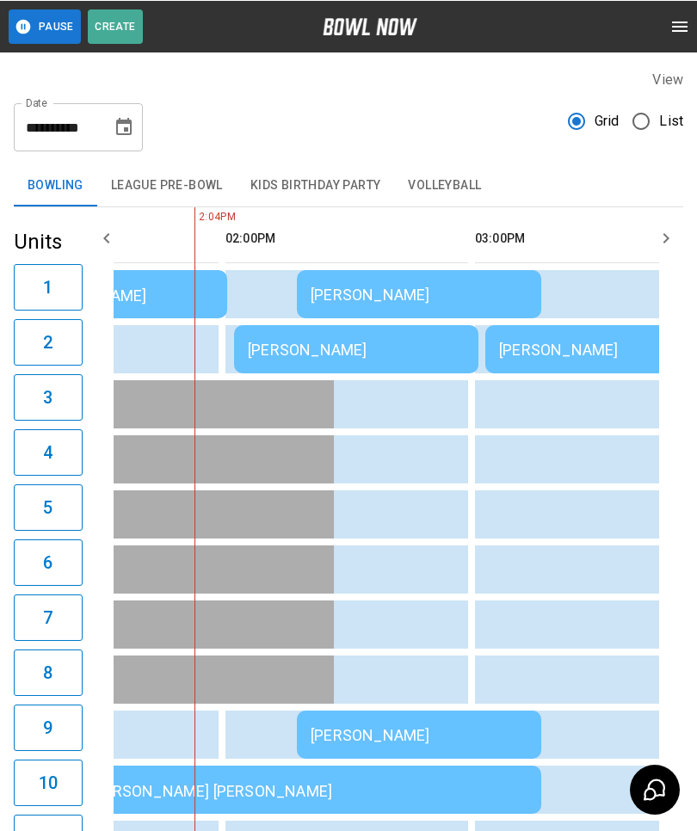
click at [325, 349] on div "[PERSON_NAME]" at bounding box center [356, 349] width 217 height 18
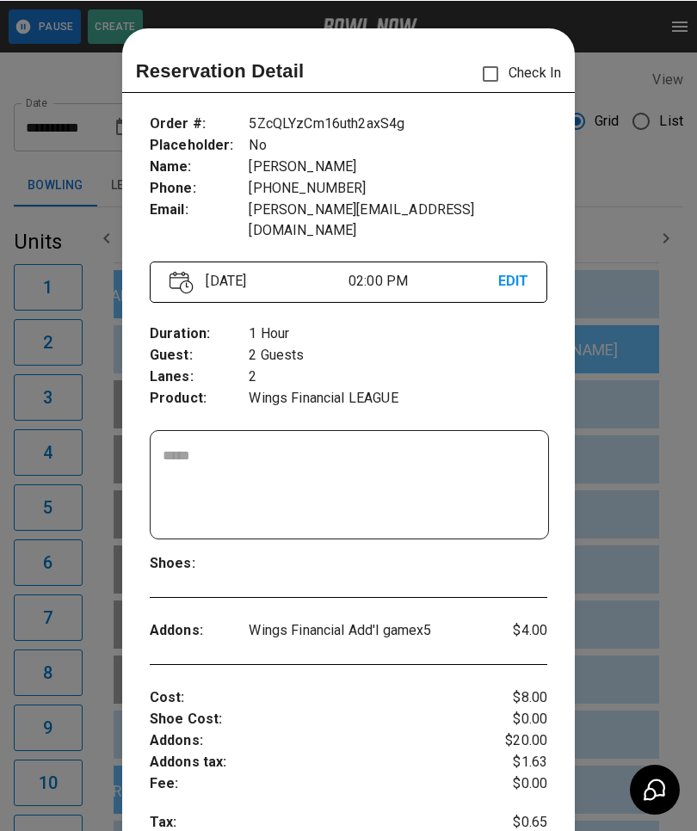
scroll to position [28, 0]
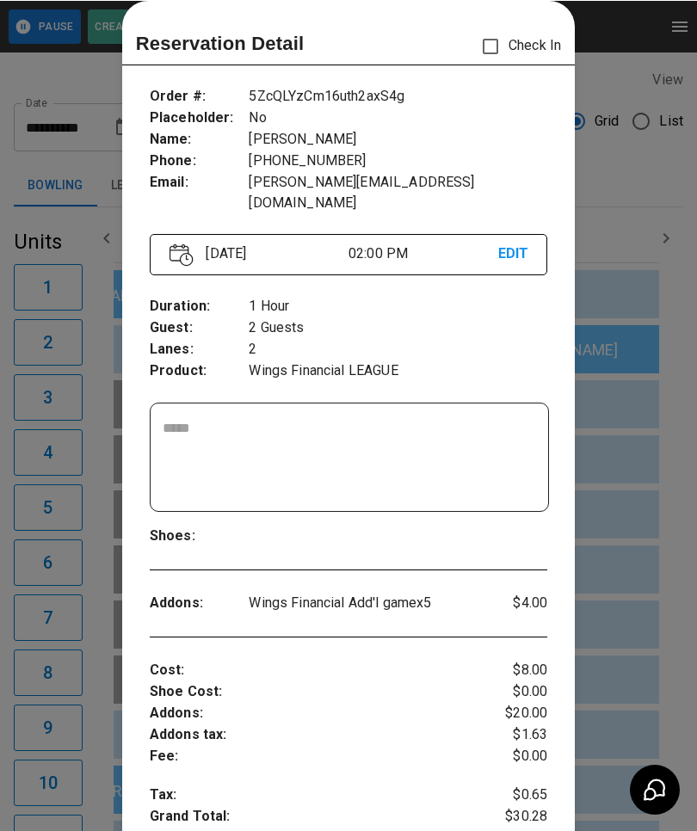
click at [88, 743] on div at bounding box center [348, 415] width 697 height 831
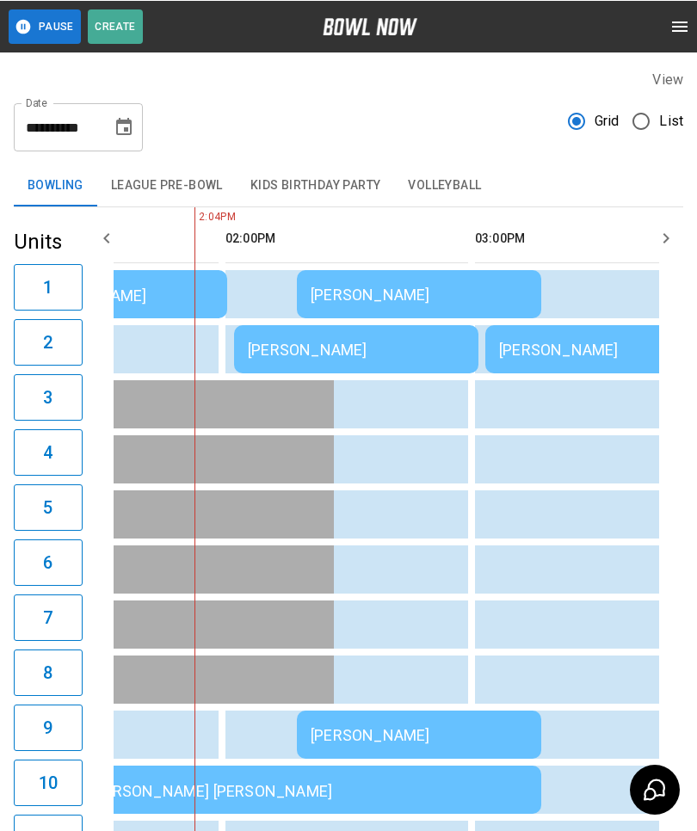
click at [365, 355] on div "[PERSON_NAME]" at bounding box center [356, 349] width 217 height 18
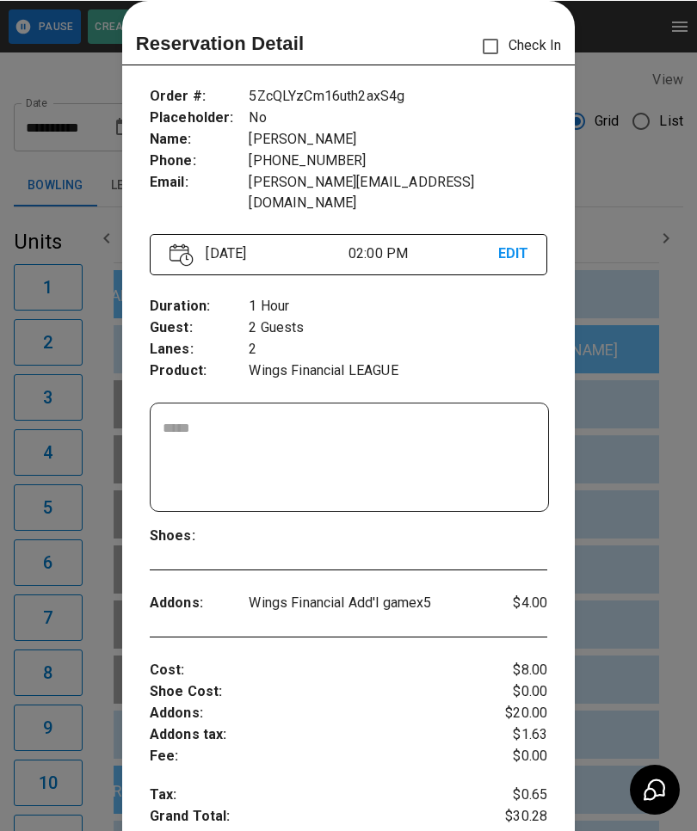
click at [83, 717] on div at bounding box center [348, 415] width 697 height 831
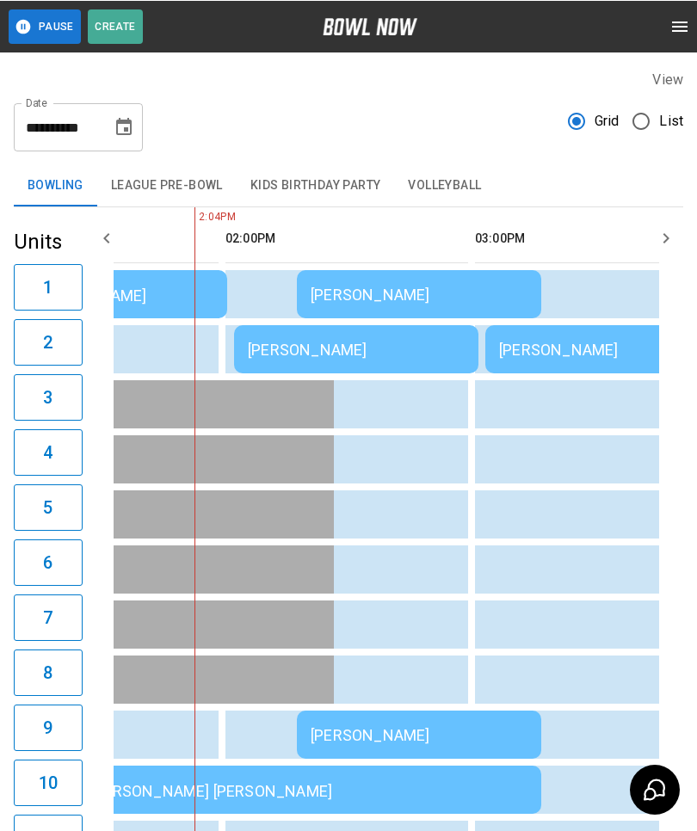
click at [467, 732] on div "[PERSON_NAME]" at bounding box center [419, 734] width 217 height 18
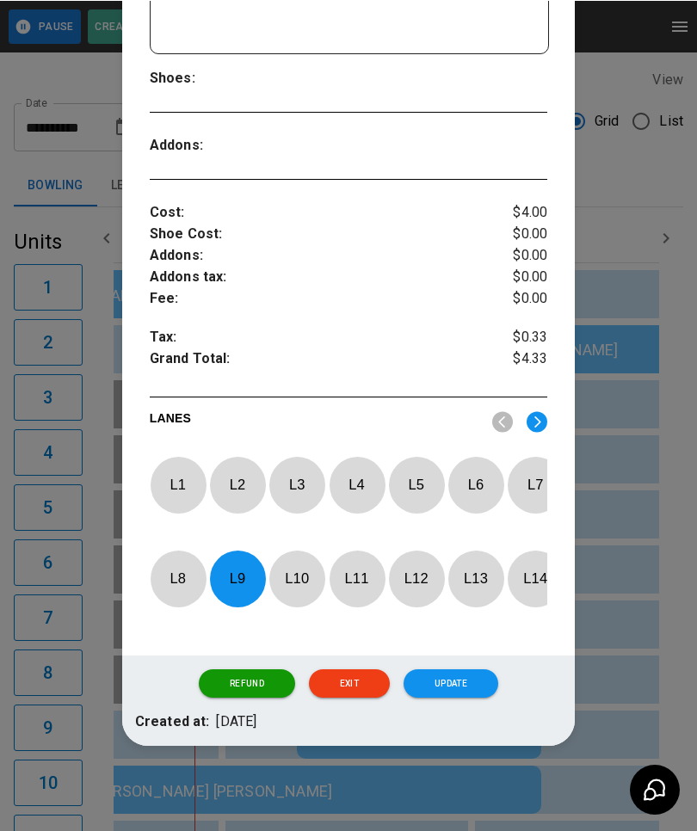
scroll to position [484, 0]
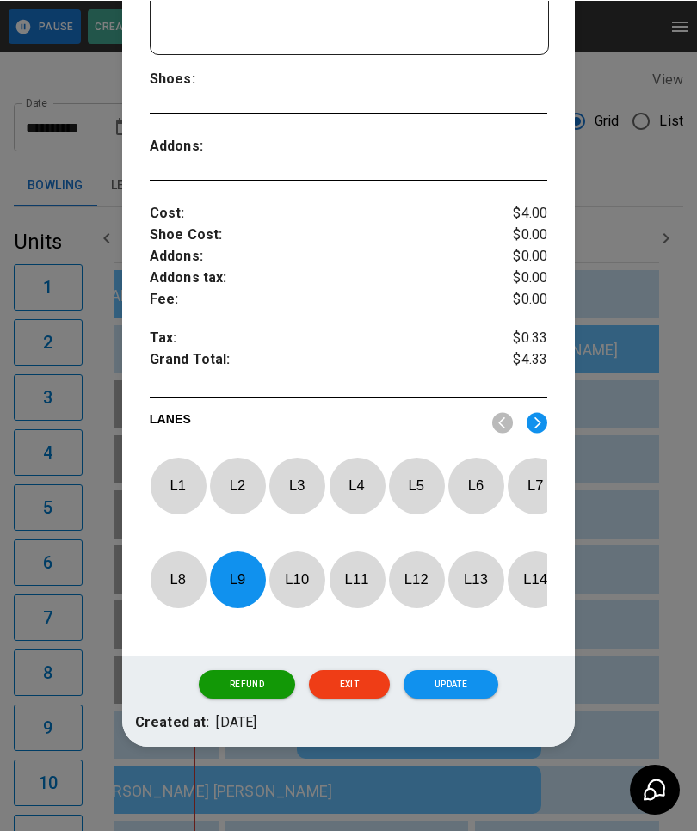
click at [90, 700] on div at bounding box center [348, 415] width 697 height 831
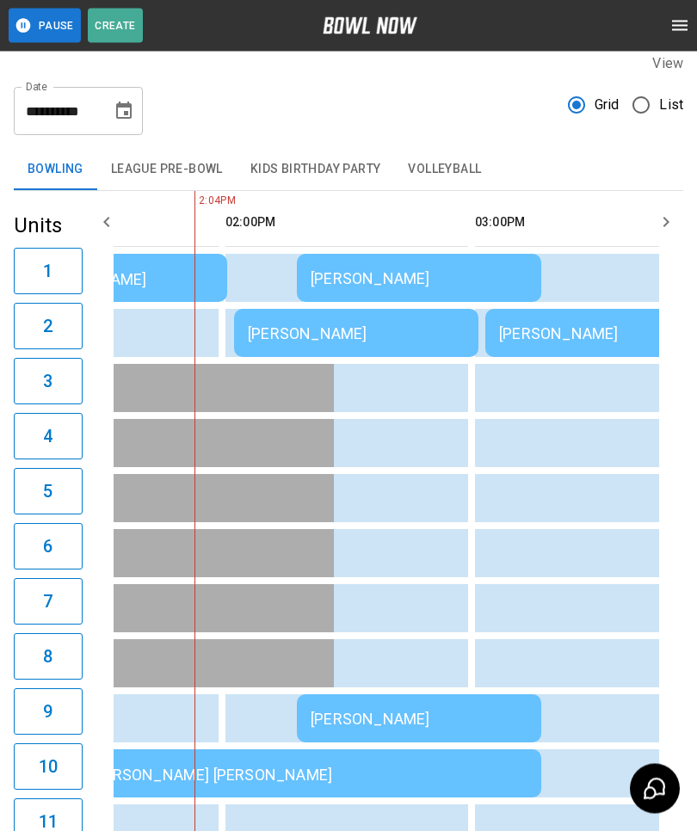
scroll to position [15, 0]
click at [397, 281] on div "[PERSON_NAME]" at bounding box center [419, 278] width 217 height 18
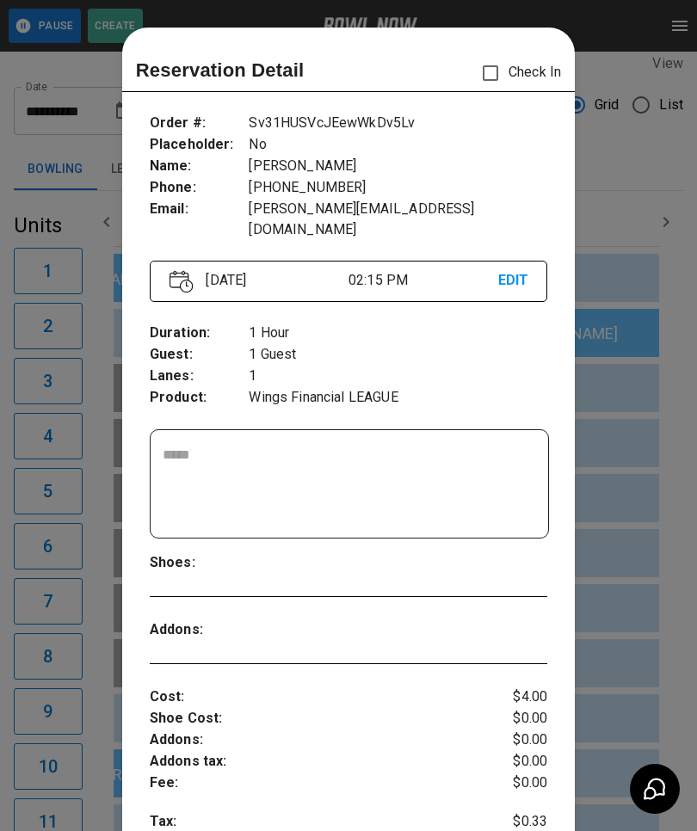
scroll to position [28, 0]
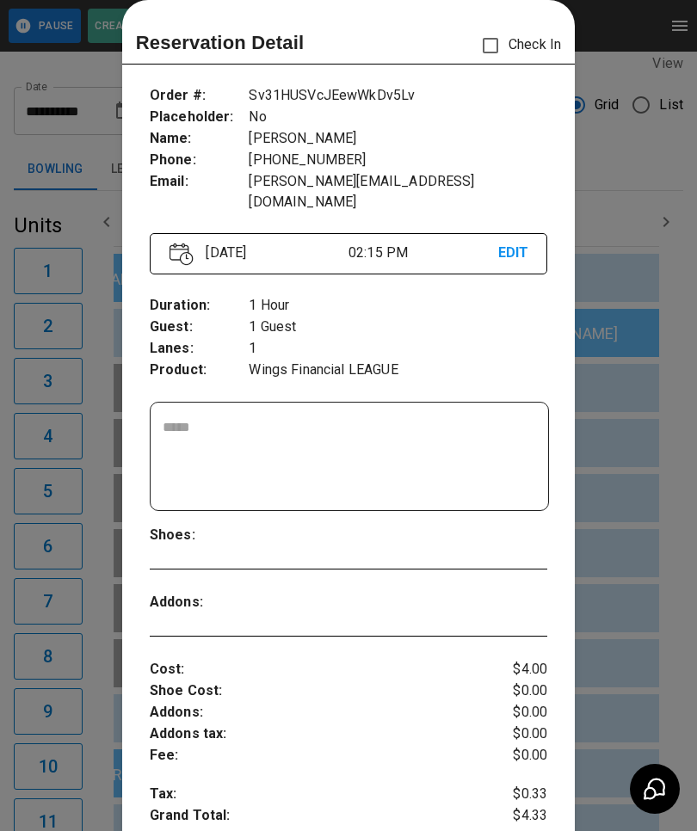
click at [622, 411] on div at bounding box center [348, 415] width 697 height 831
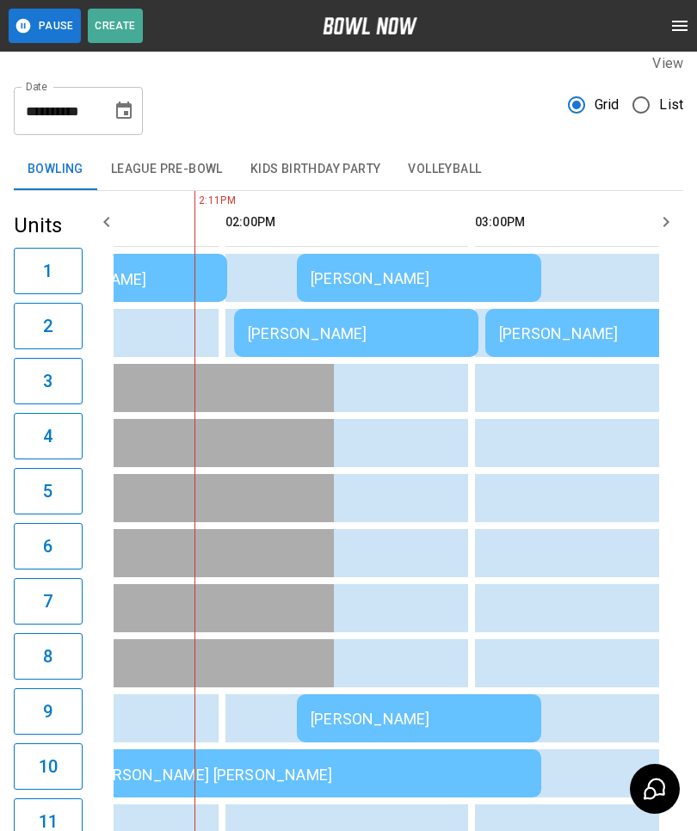
click at [393, 716] on div "[PERSON_NAME]" at bounding box center [419, 719] width 217 height 18
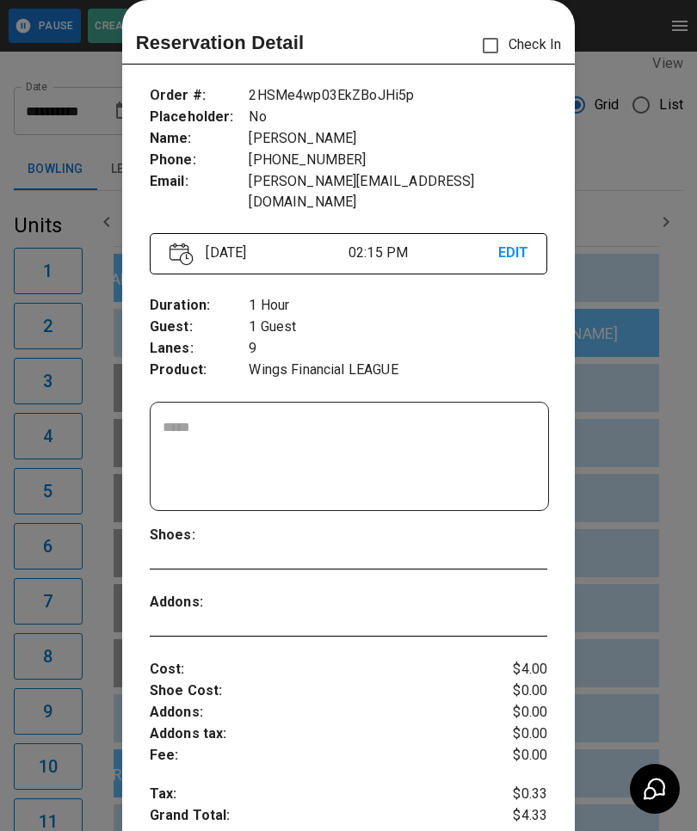
click at [601, 563] on div at bounding box center [348, 415] width 697 height 831
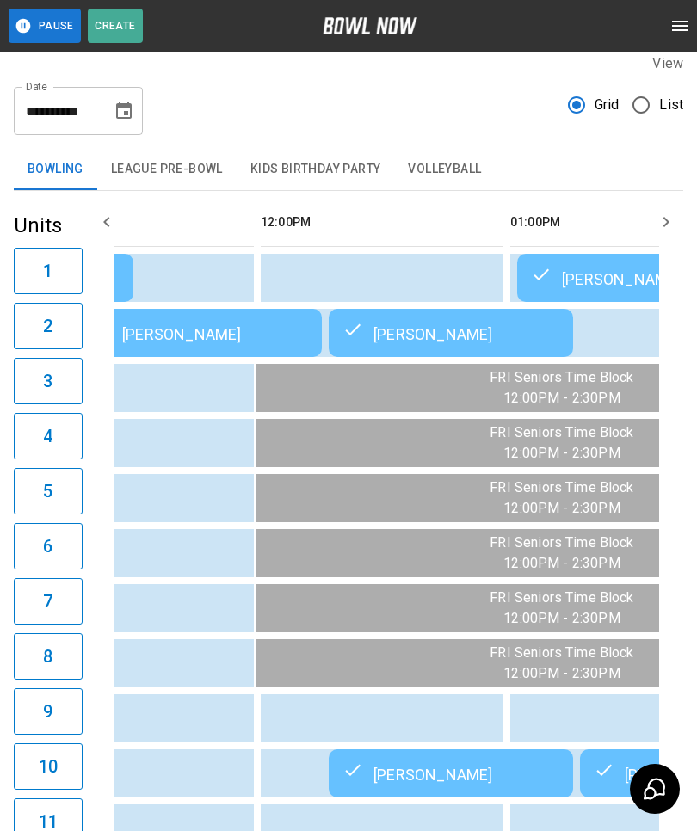
scroll to position [0, 448]
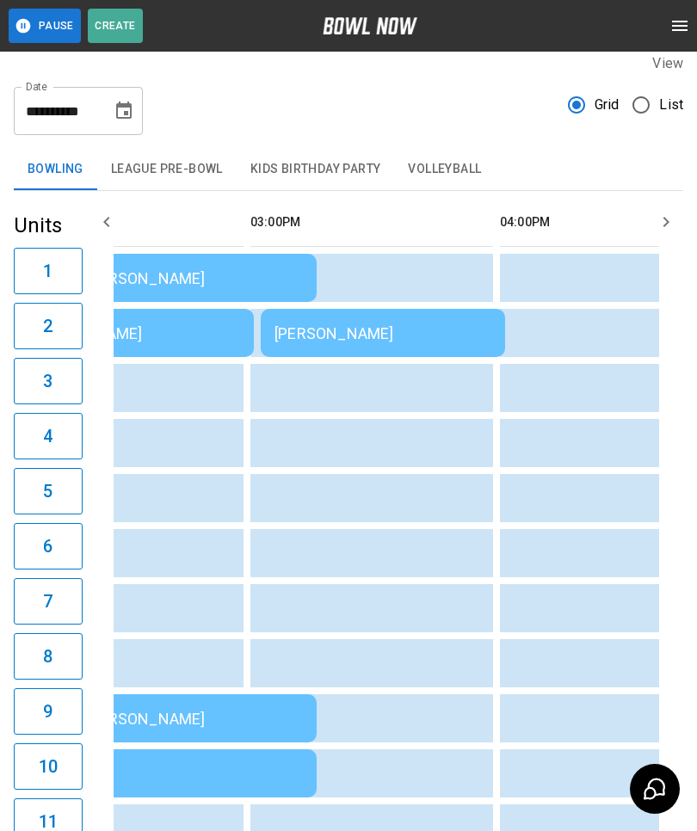
click at [175, 171] on button "League Pre-Bowl" at bounding box center [166, 169] width 139 height 41
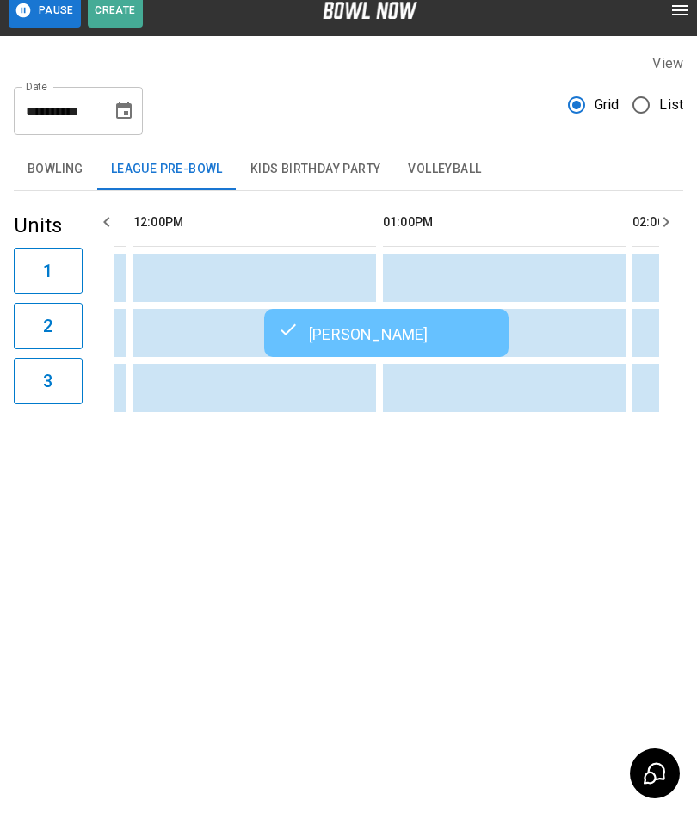
click at [335, 338] on div "[PERSON_NAME]" at bounding box center [386, 348] width 217 height 21
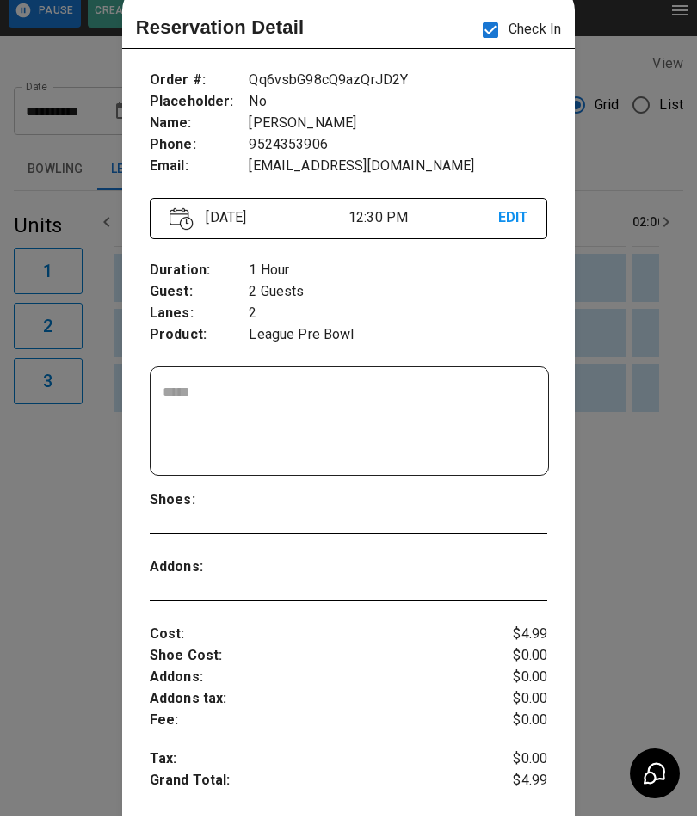
click at [636, 552] on div at bounding box center [348, 415] width 697 height 831
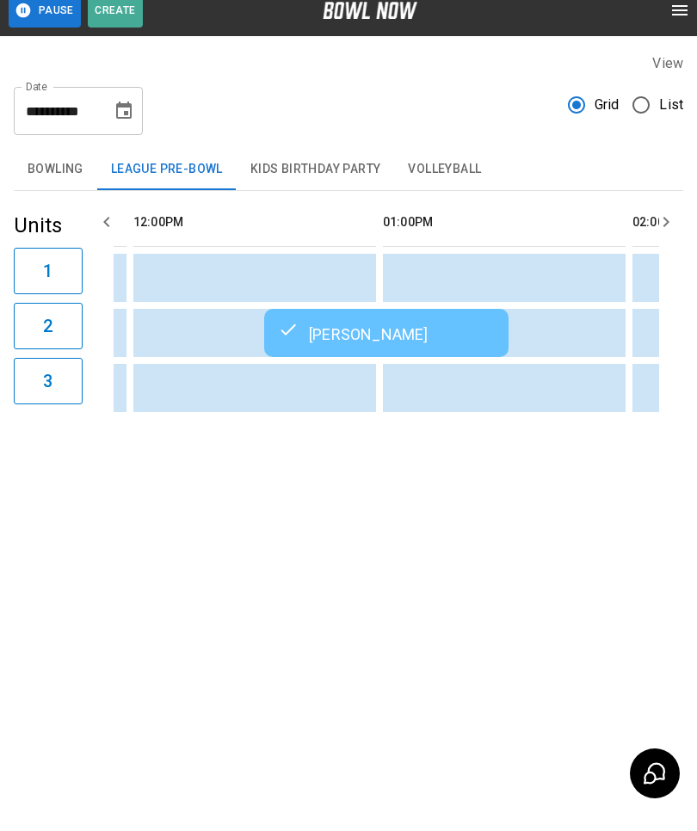
click at [74, 171] on button "Bowling" at bounding box center [55, 184] width 83 height 41
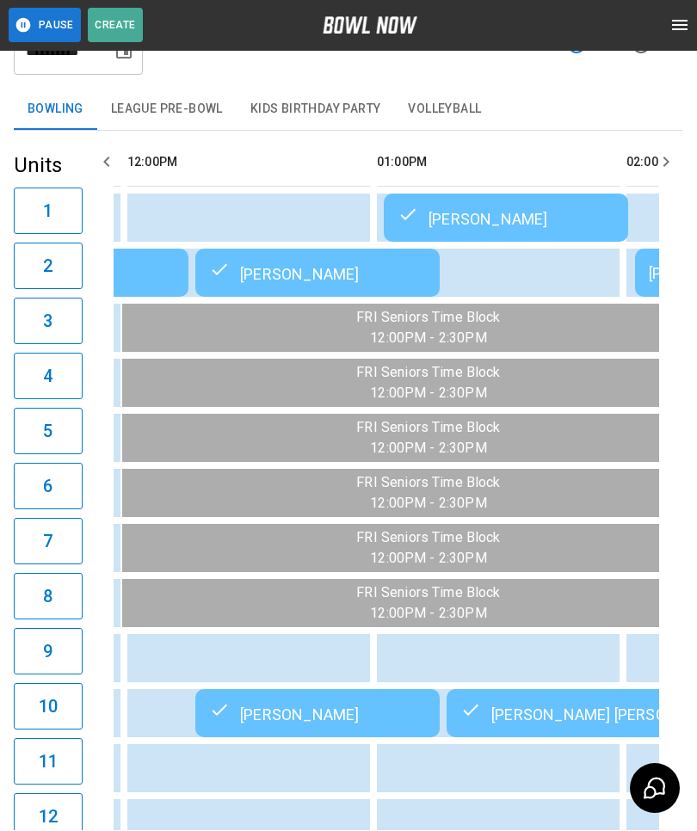
scroll to position [76, 0]
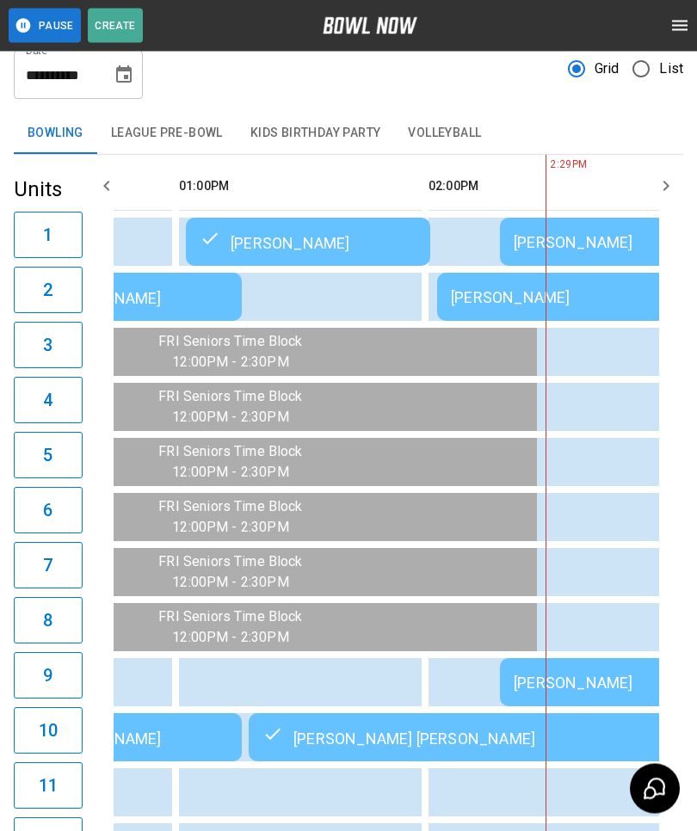
scroll to position [0, 929]
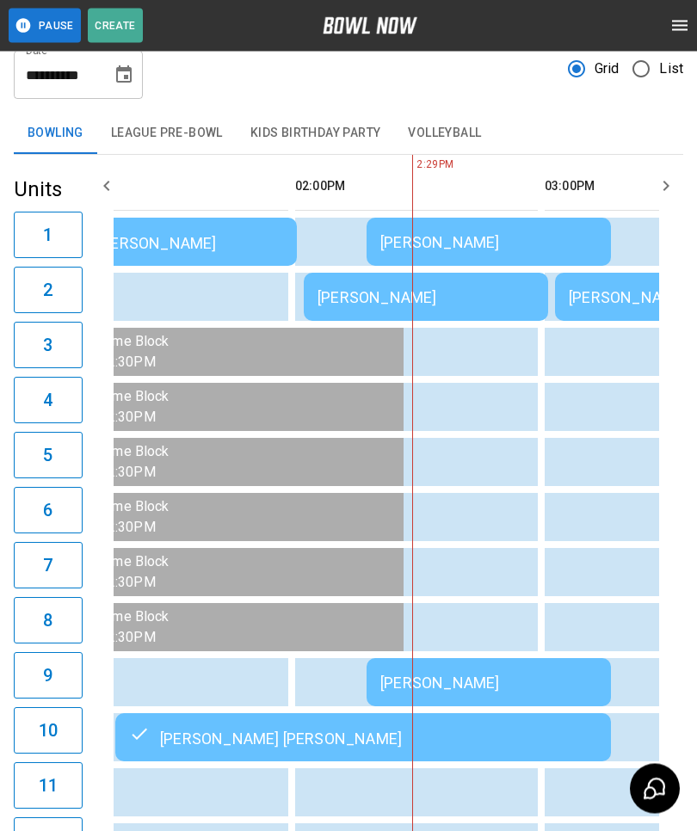
click at [327, 304] on div "[PERSON_NAME]" at bounding box center [425, 298] width 217 height 18
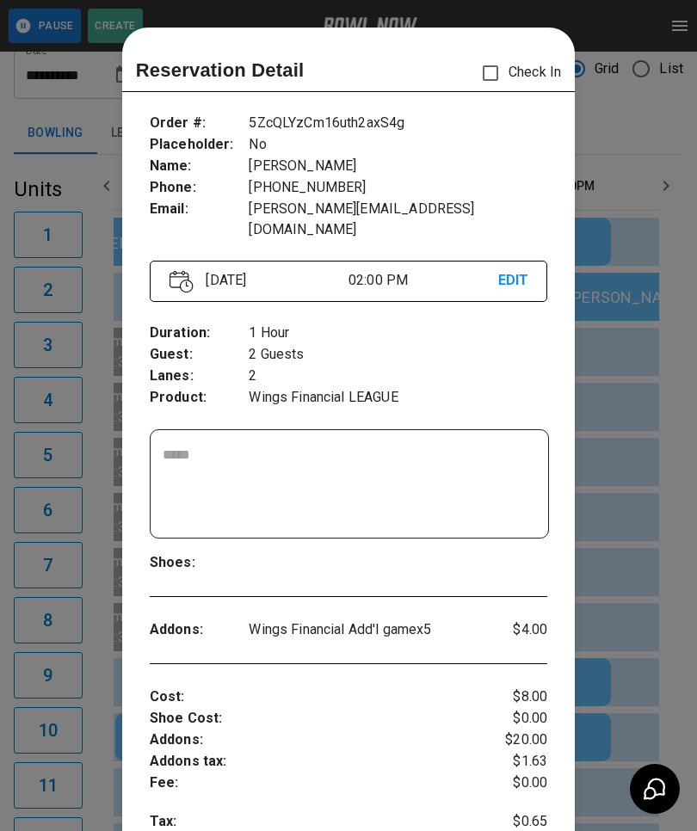
click at [48, 463] on div at bounding box center [348, 415] width 697 height 831
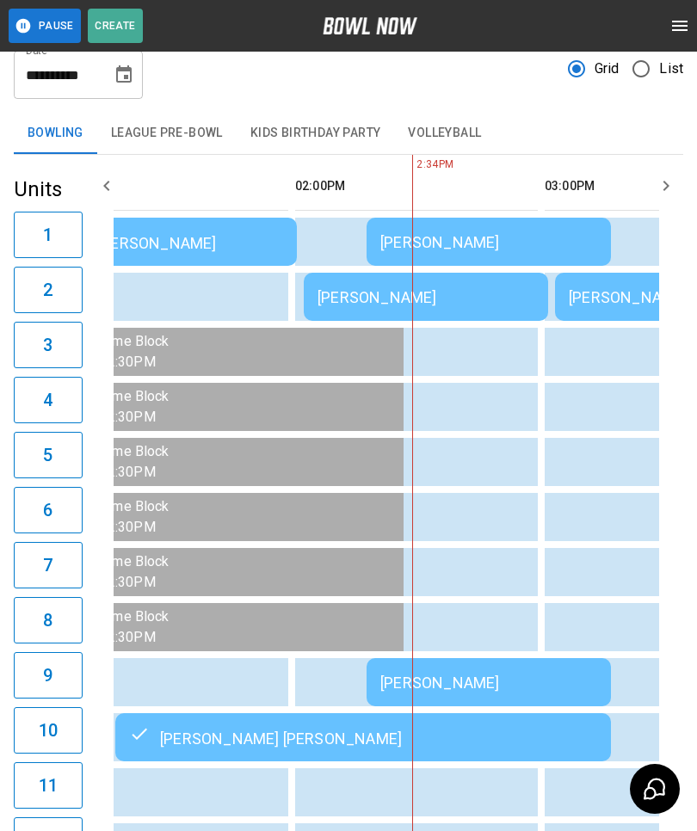
click at [341, 291] on div "[PERSON_NAME]" at bounding box center [425, 297] width 217 height 18
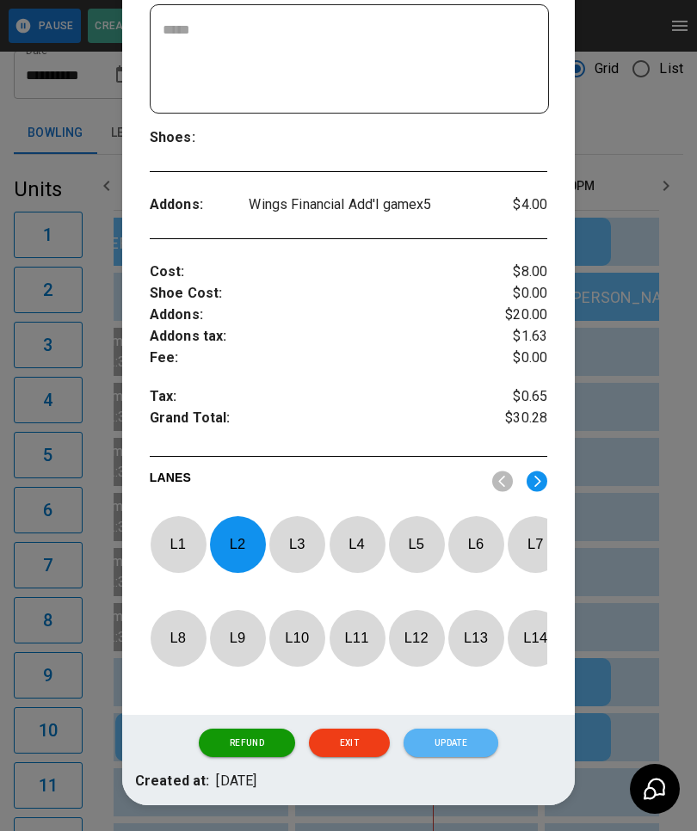
click at [454, 740] on button "Update" at bounding box center [451, 743] width 95 height 29
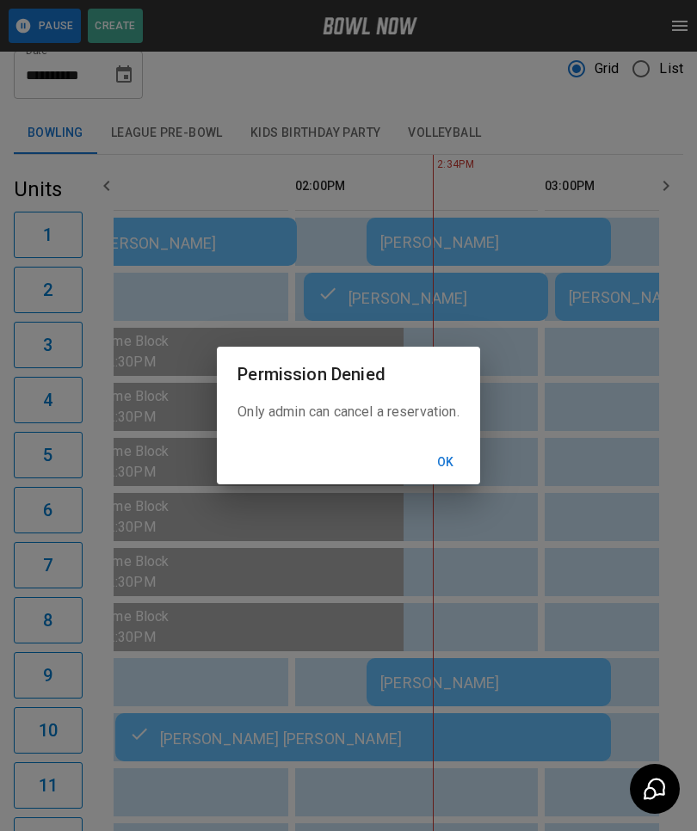
click at [453, 478] on button "Ok" at bounding box center [445, 463] width 55 height 32
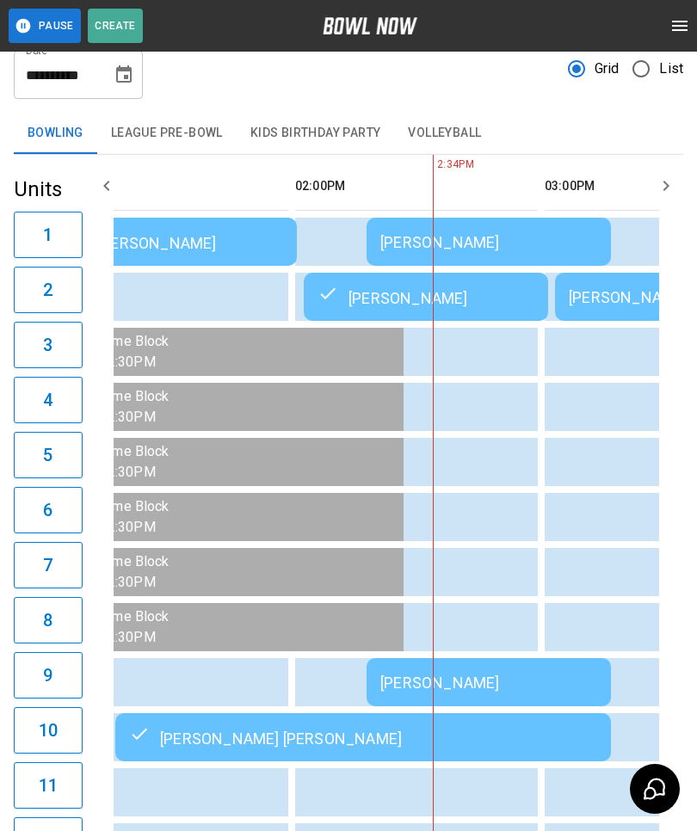
click at [514, 250] on div "[PERSON_NAME]" at bounding box center [488, 242] width 217 height 18
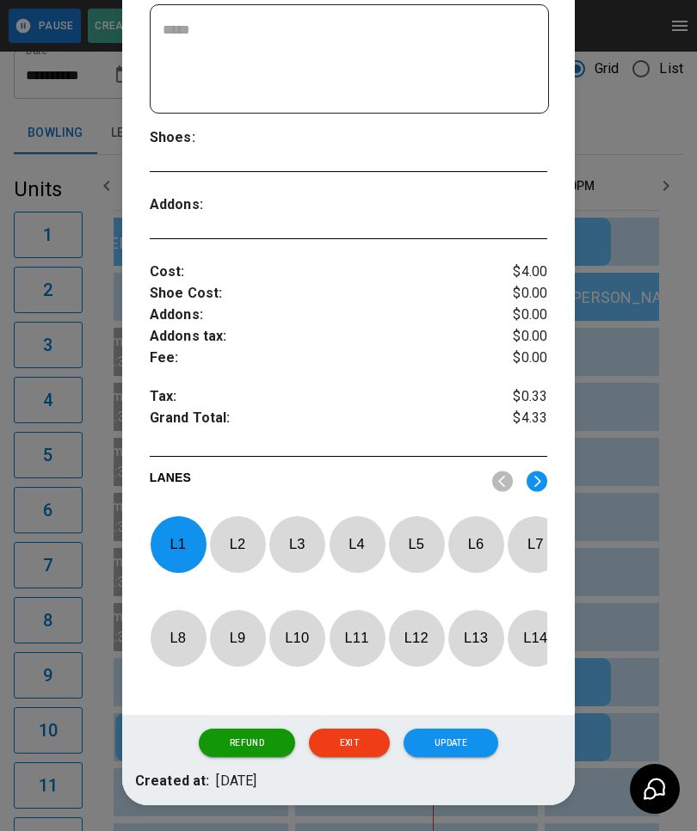
click at [457, 735] on button "Update" at bounding box center [451, 743] width 95 height 29
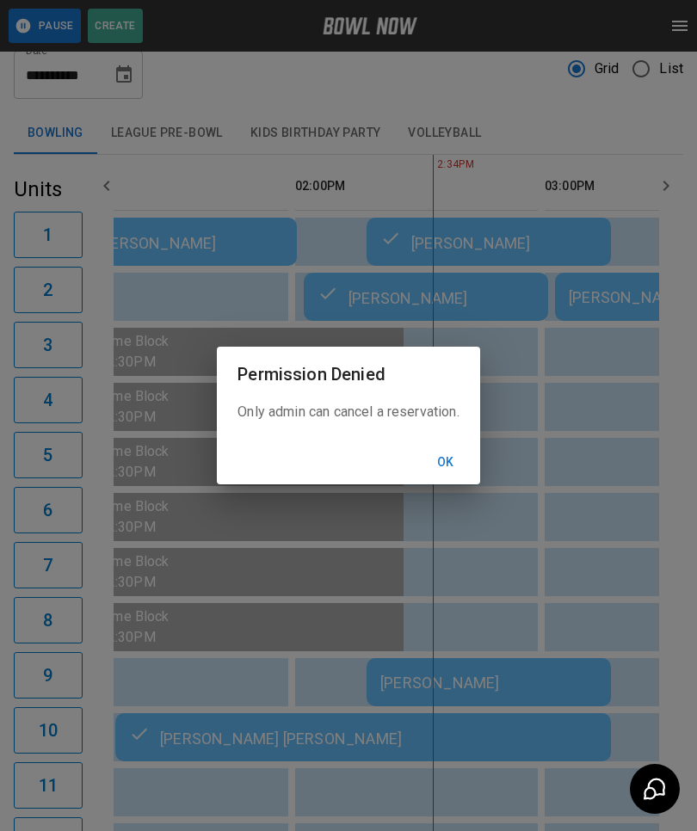
click at [459, 478] on button "Ok" at bounding box center [445, 463] width 55 height 32
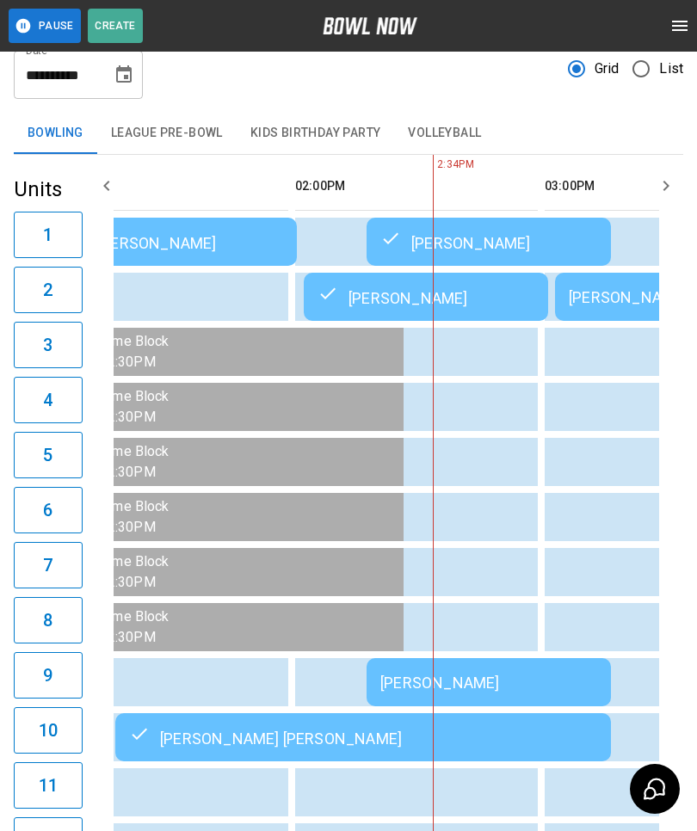
click at [434, 684] on div "[PERSON_NAME]" at bounding box center [488, 683] width 217 height 18
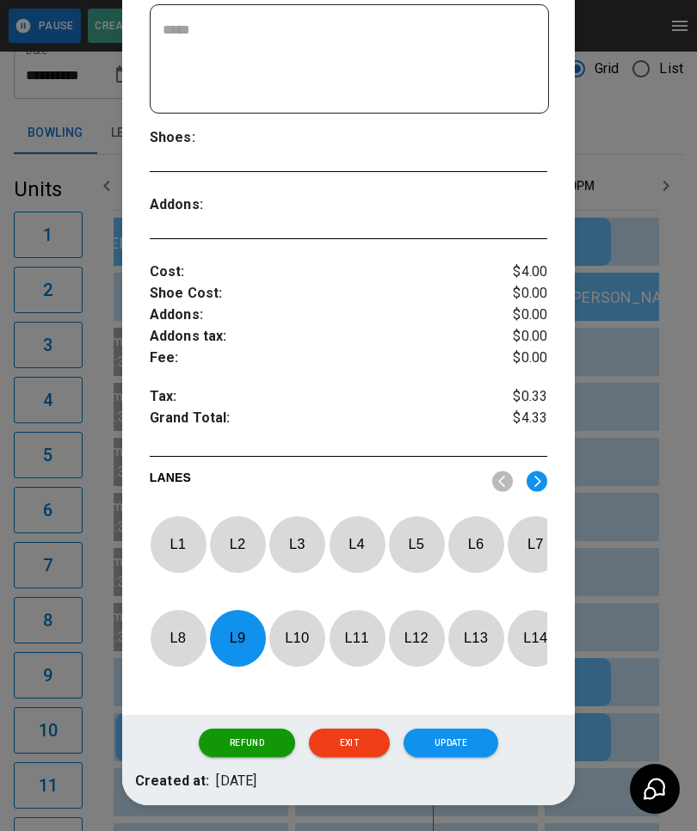
click at [462, 742] on button "Update" at bounding box center [451, 743] width 95 height 29
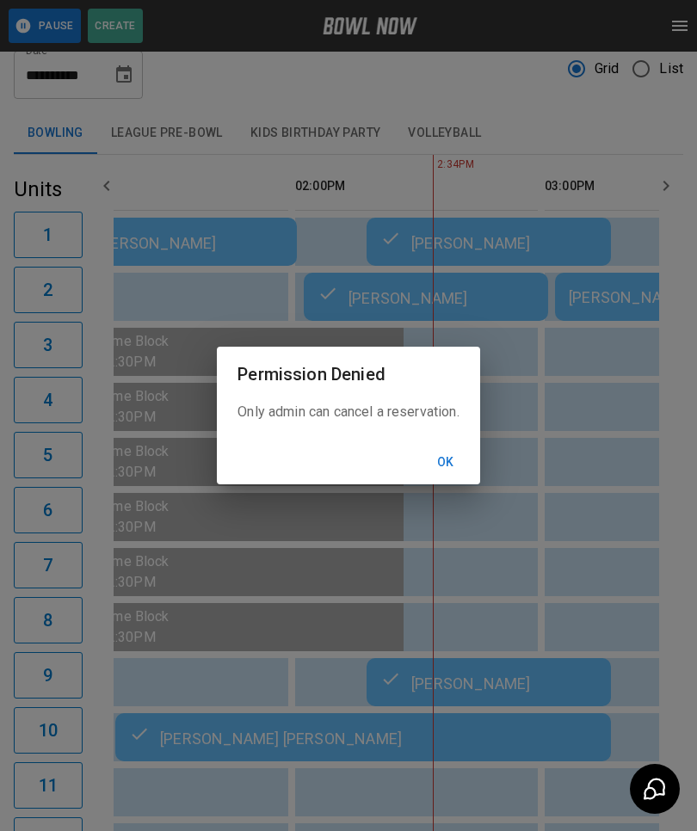
click at [450, 478] on button "Ok" at bounding box center [445, 463] width 55 height 32
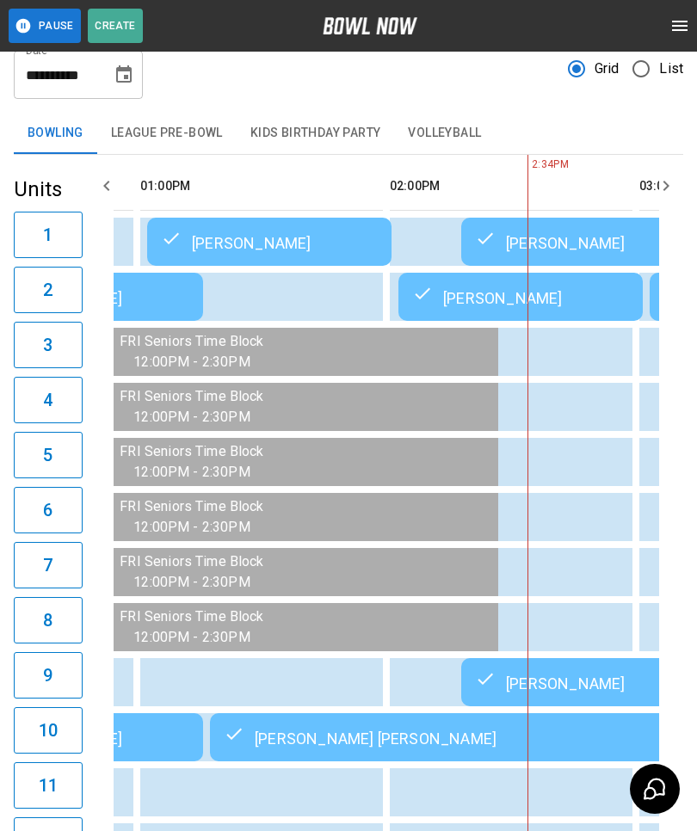
click at [420, 291] on icon "sticky table" at bounding box center [422, 293] width 21 height 21
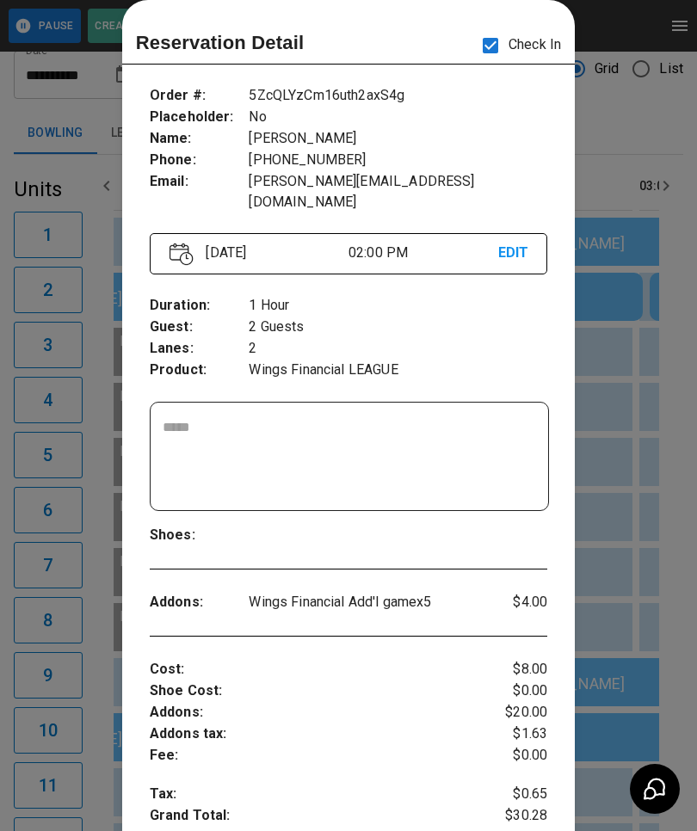
click at [633, 424] on div at bounding box center [348, 415] width 697 height 831
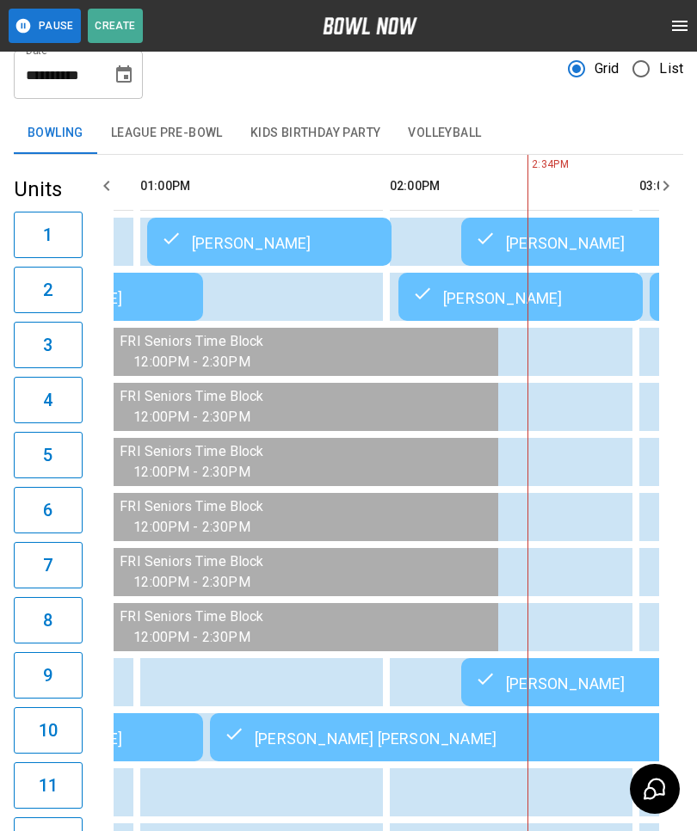
click at [595, 135] on div "Bowling League Pre-Bowl Kids Birthday Party Volleyball" at bounding box center [348, 133] width 669 height 41
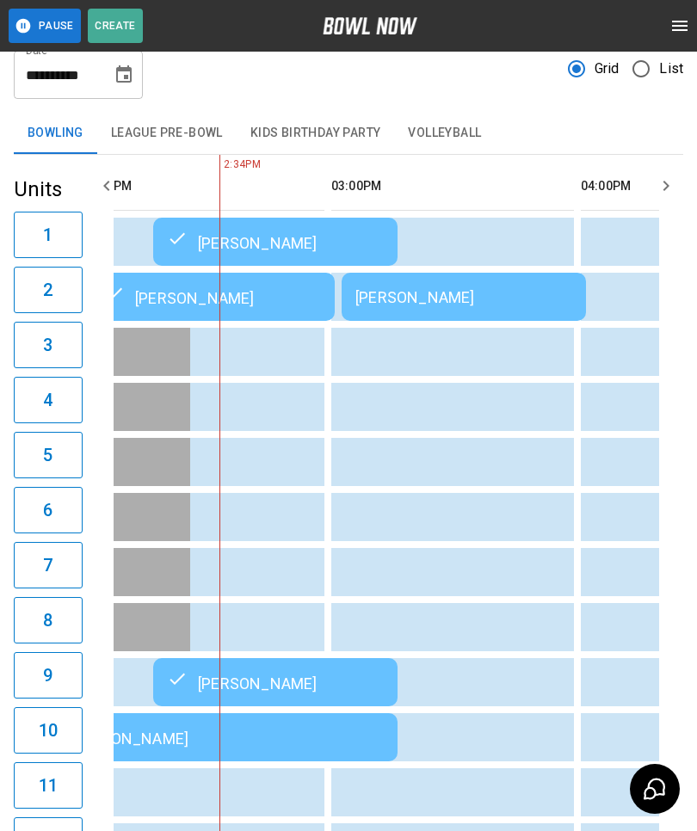
click at [397, 302] on div "[PERSON_NAME]" at bounding box center [463, 297] width 217 height 18
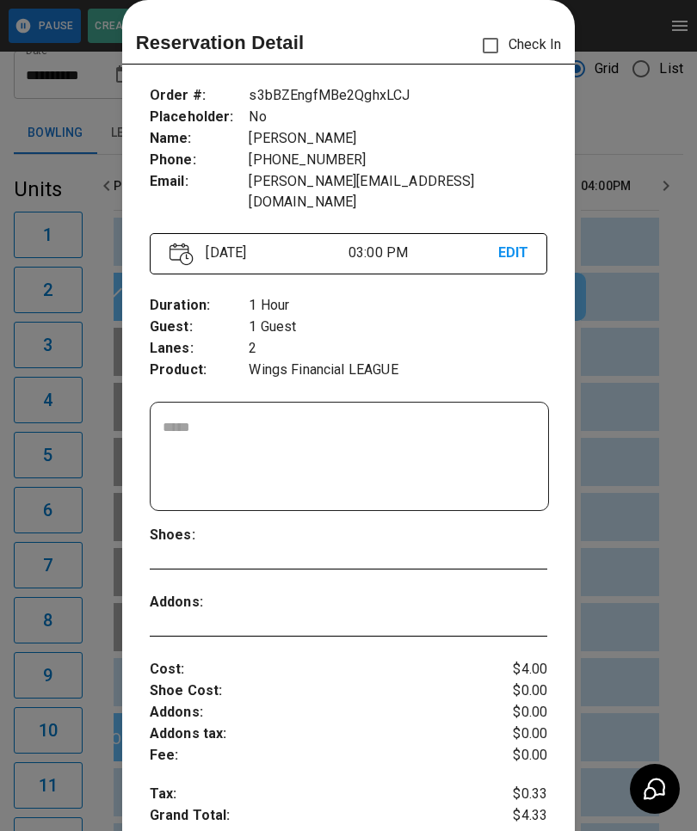
click at [632, 633] on div at bounding box center [348, 415] width 697 height 831
